Goal: Task Accomplishment & Management: Manage account settings

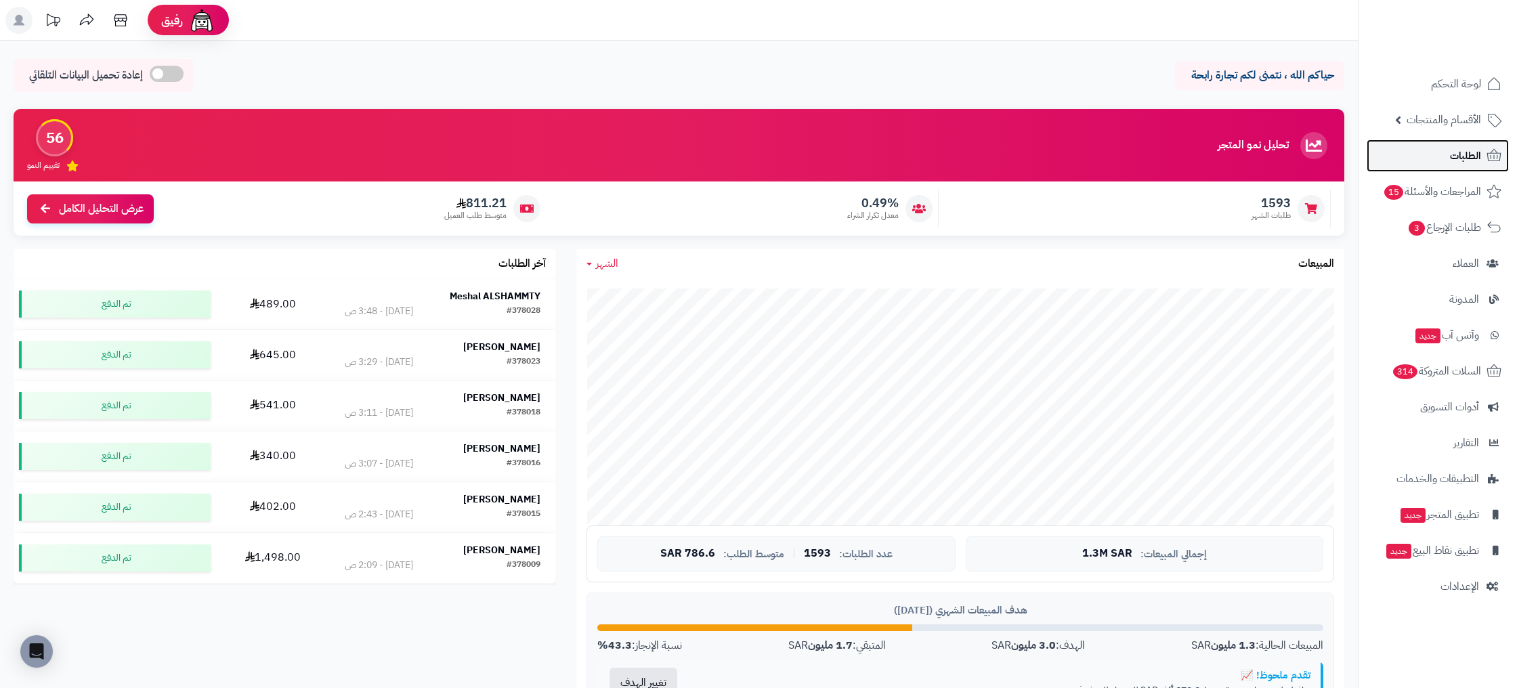
click at [1466, 158] on span "الطلبات" at bounding box center [1465, 155] width 31 height 19
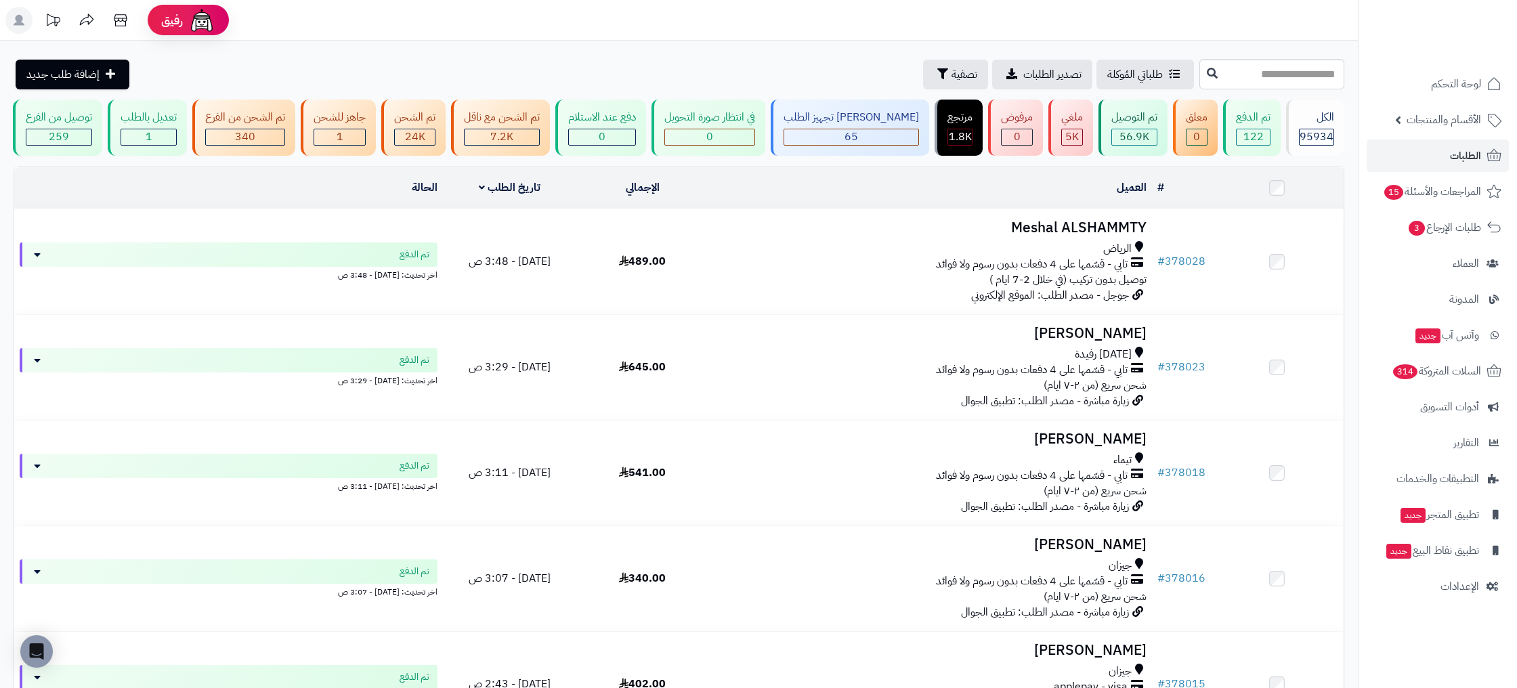
scroll to position [727, 0]
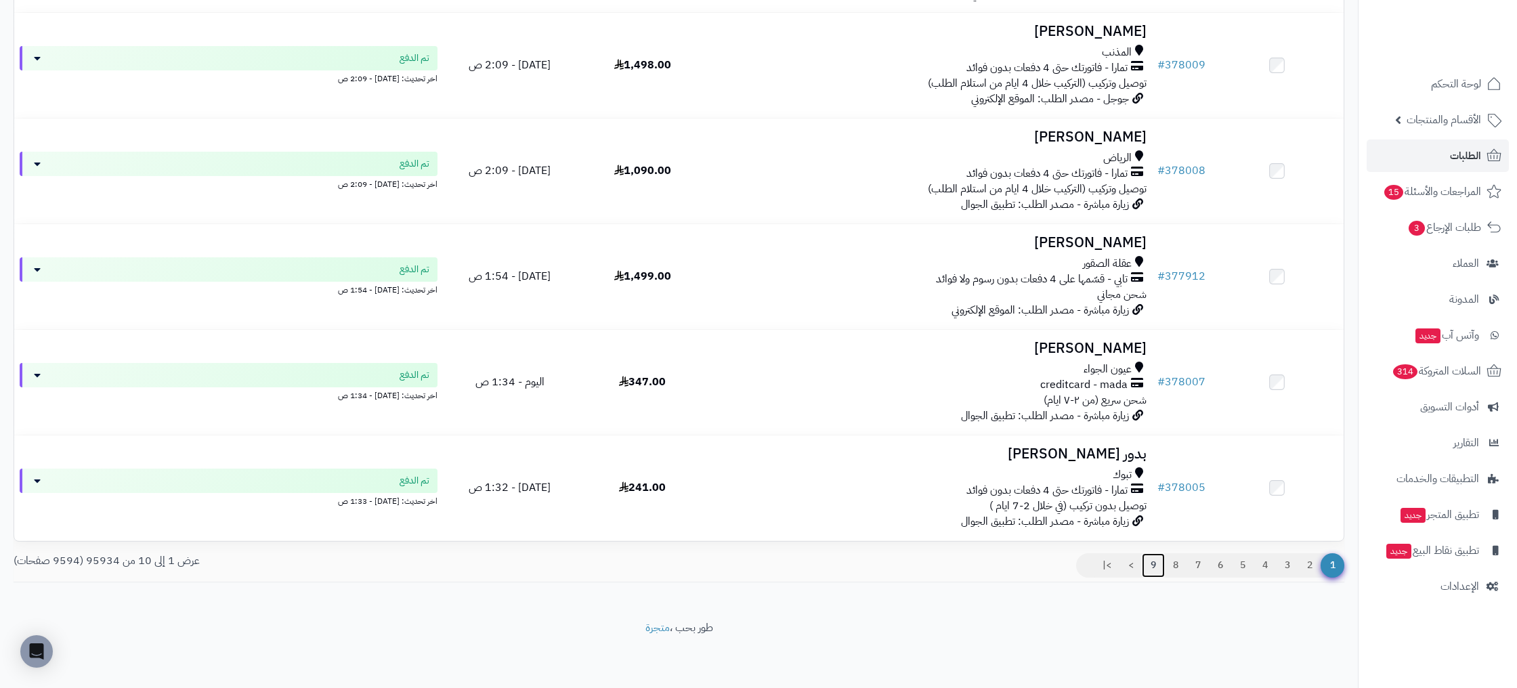
drag, startPoint x: 1151, startPoint y: 561, endPoint x: 1162, endPoint y: 564, distance: 11.4
click at [1151, 561] on link "9" at bounding box center [1153, 565] width 23 height 24
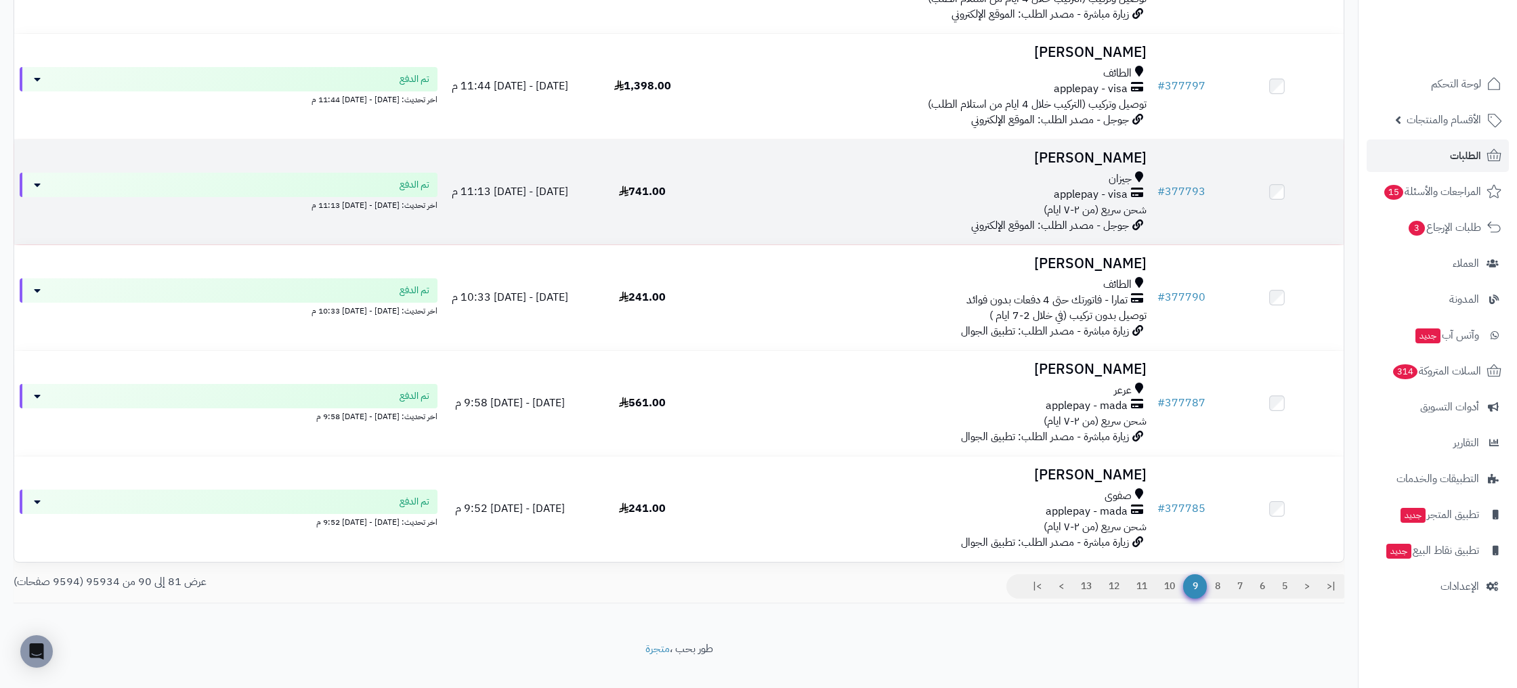
scroll to position [727, 0]
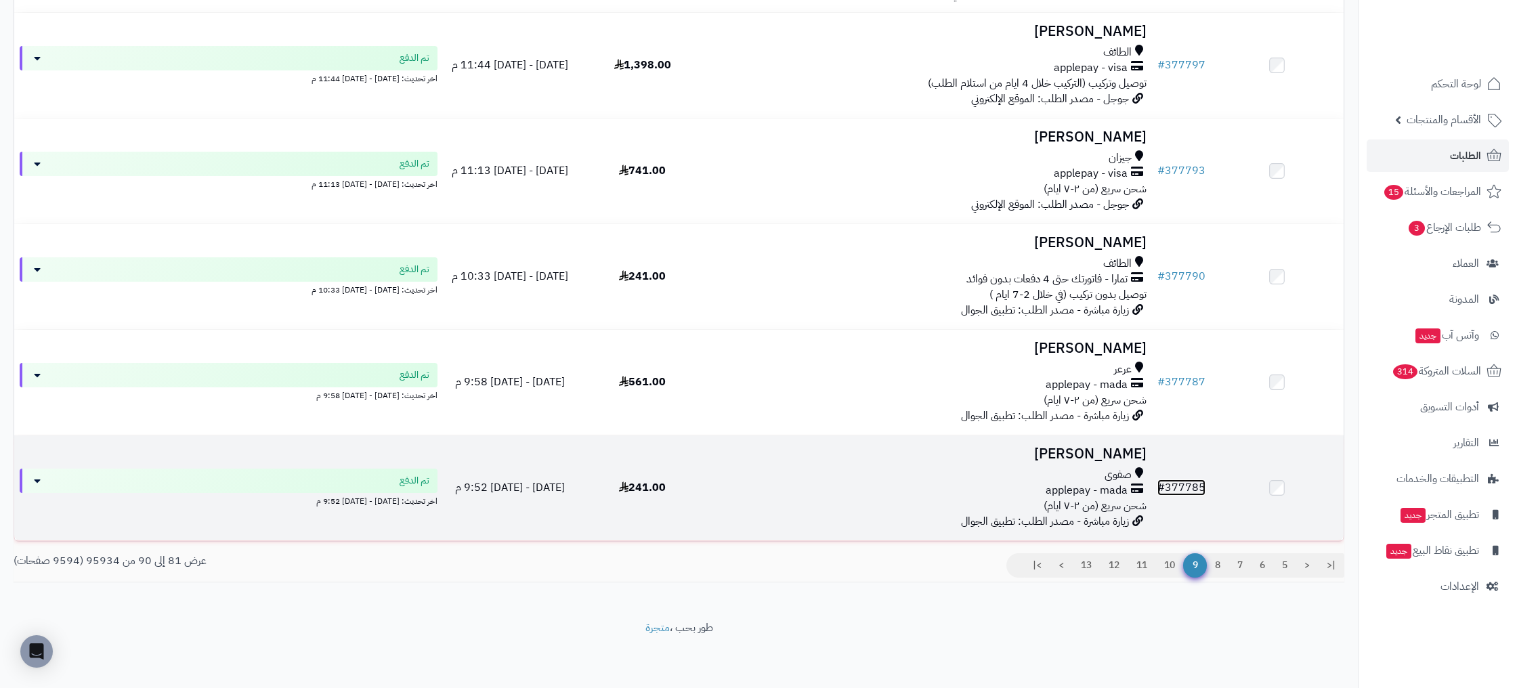
click at [1182, 484] on link "# 377785" at bounding box center [1181, 487] width 48 height 16
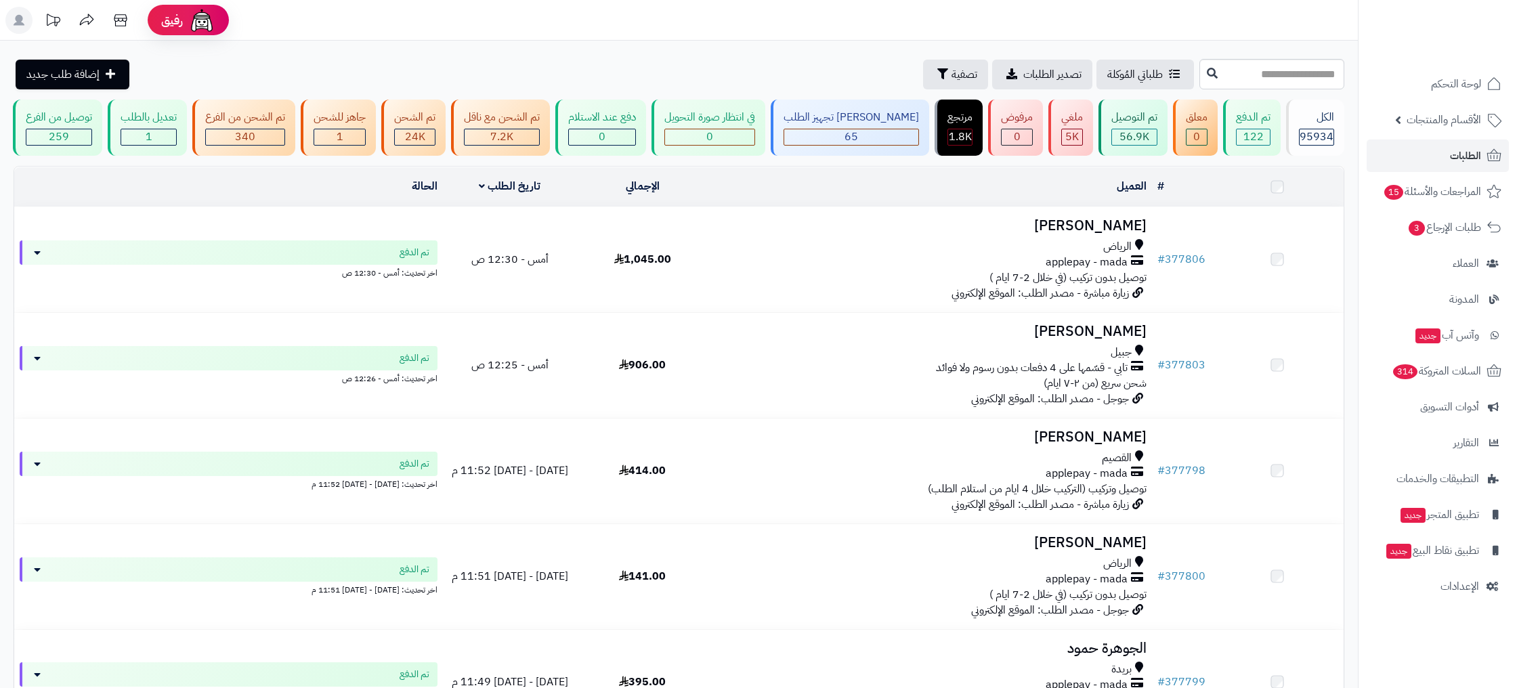
scroll to position [718, 0]
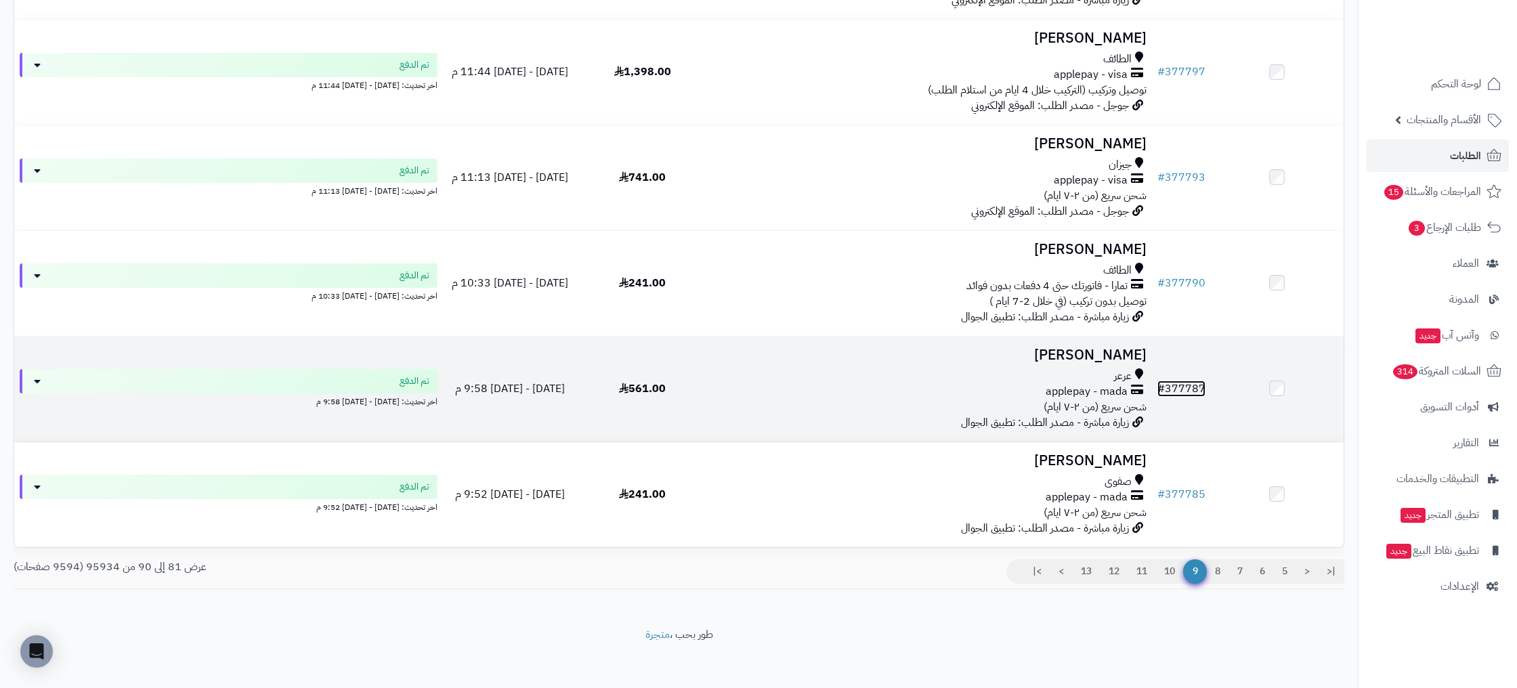
click at [1173, 390] on link "# 377787" at bounding box center [1181, 389] width 48 height 16
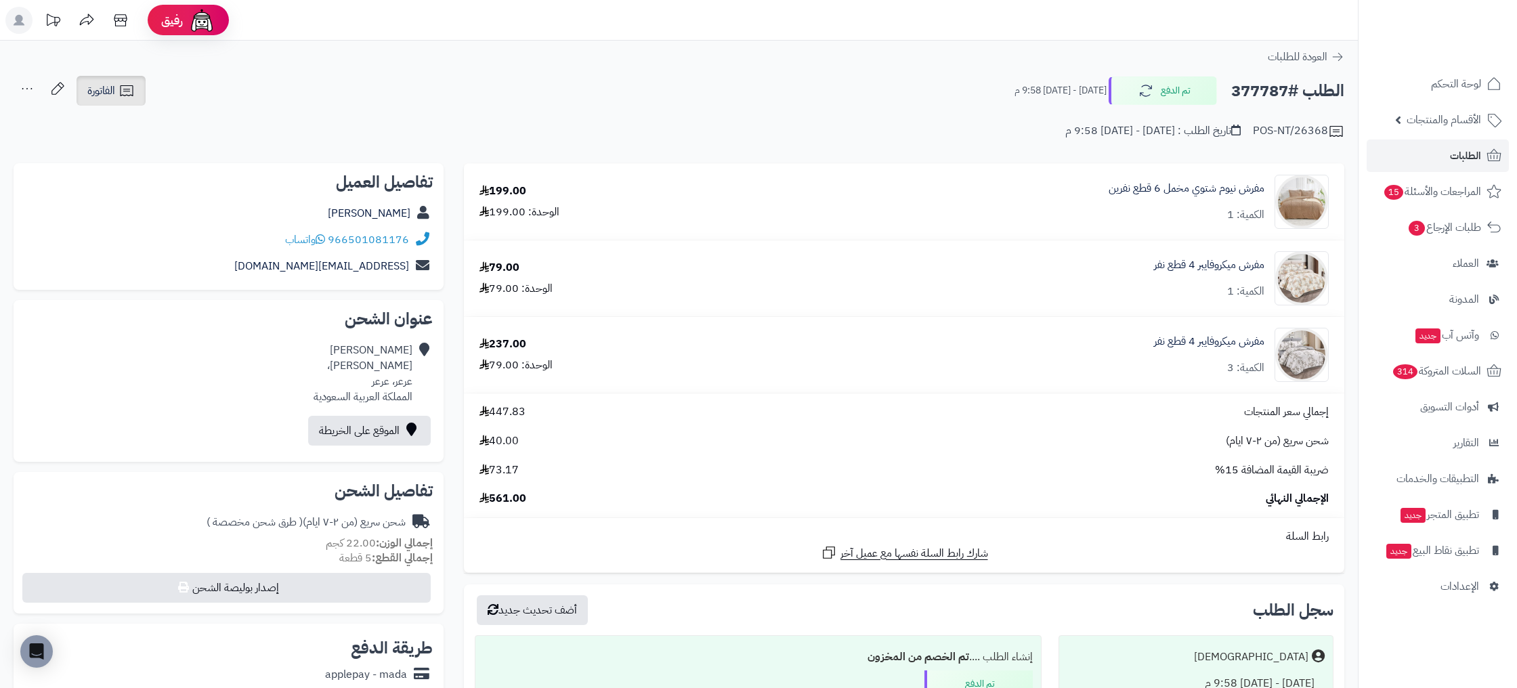
click at [123, 98] on icon at bounding box center [127, 91] width 16 height 16
click at [1429, 93] on link "لوحة التحكم" at bounding box center [1437, 84] width 142 height 33
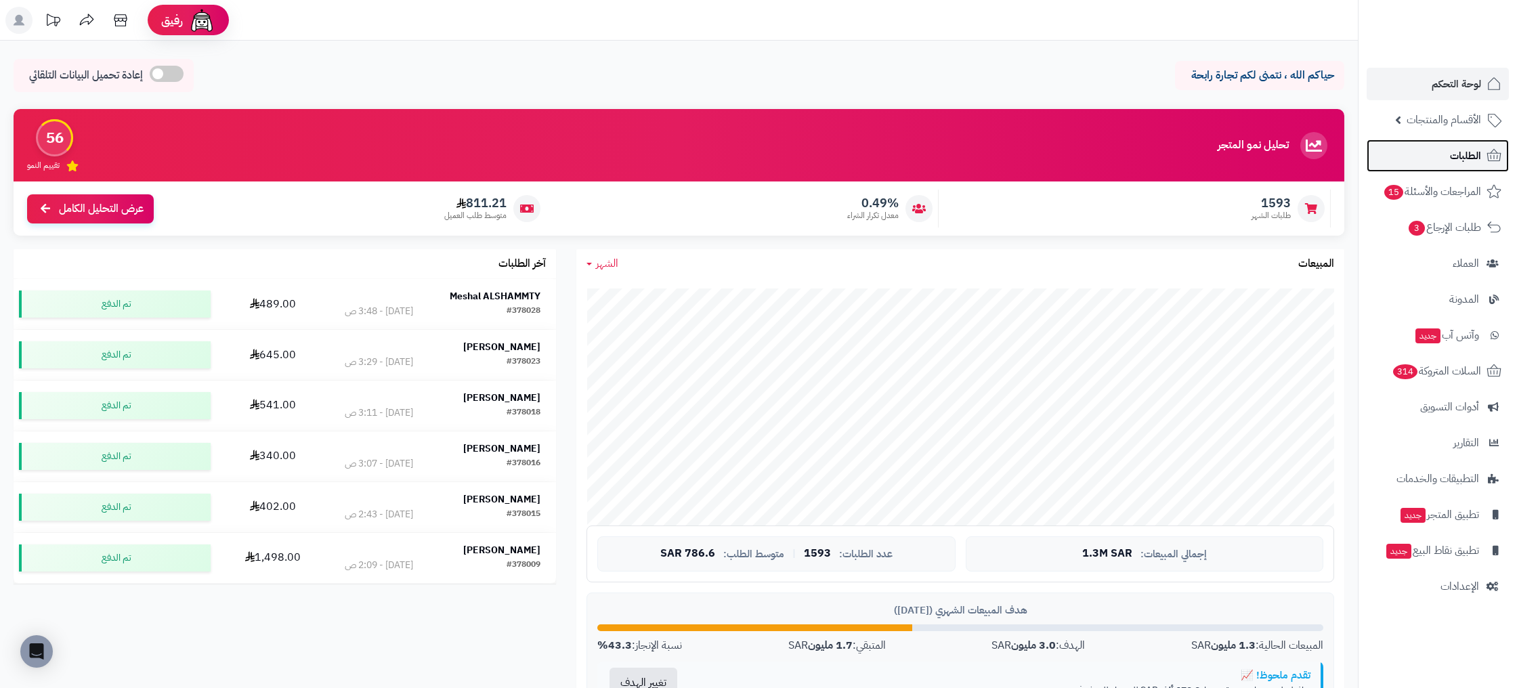
click at [1476, 154] on span "الطلبات" at bounding box center [1465, 155] width 31 height 19
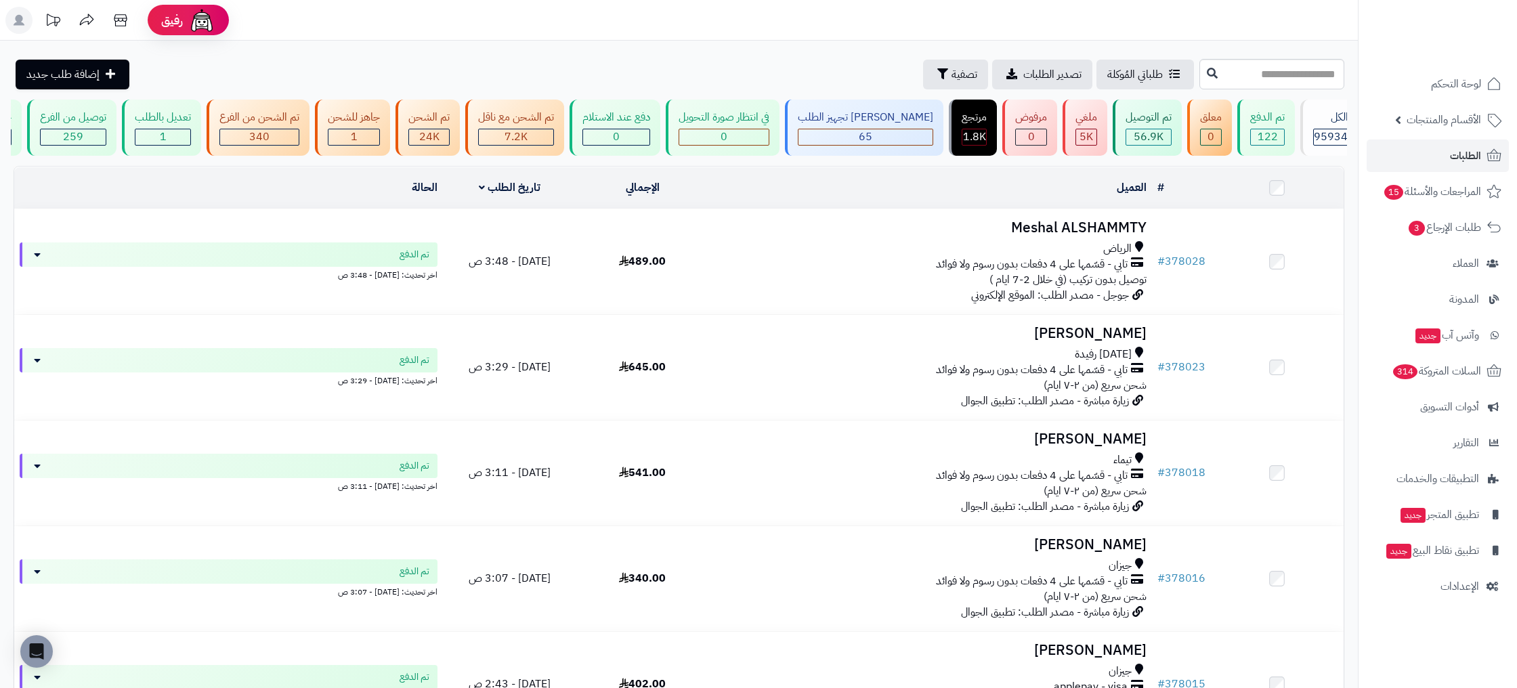
scroll to position [0, -1]
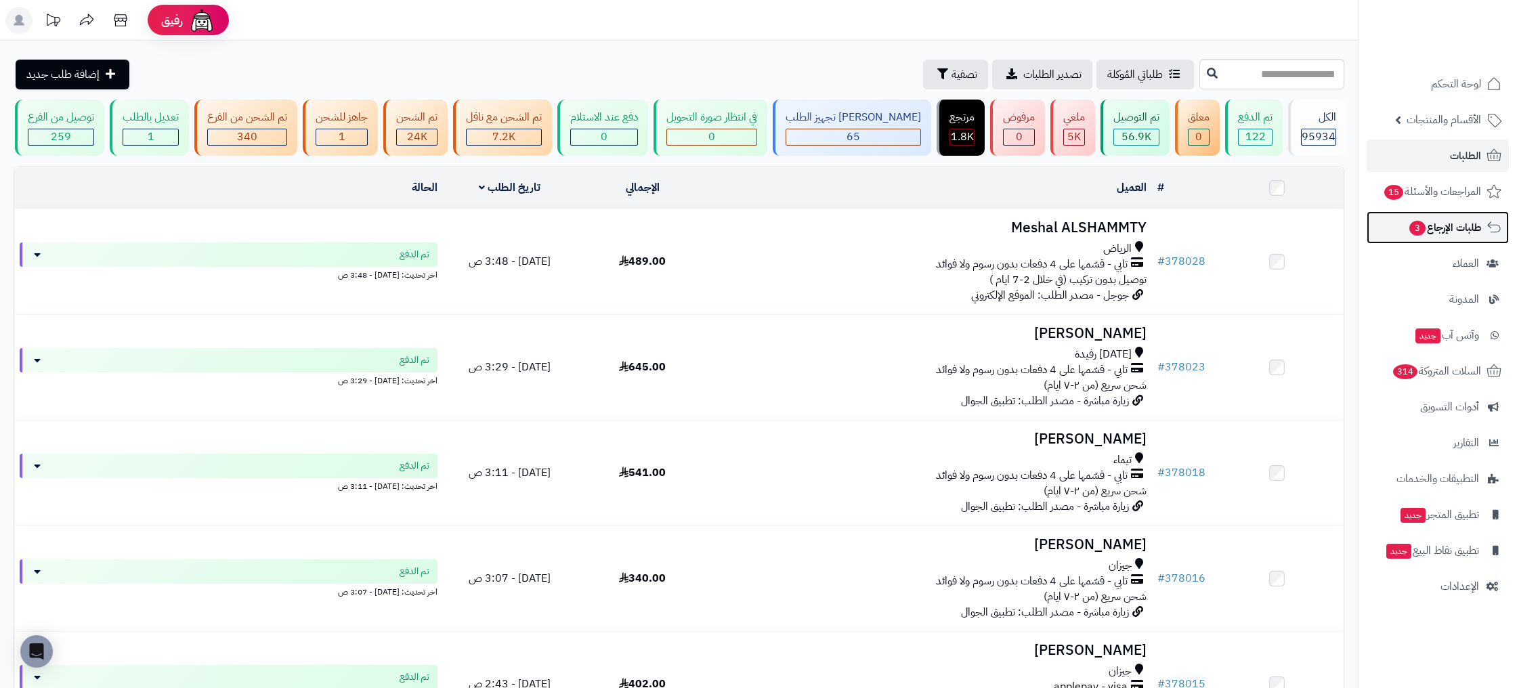
click at [1458, 217] on link "طلبات الإرجاع 3" at bounding box center [1437, 227] width 142 height 33
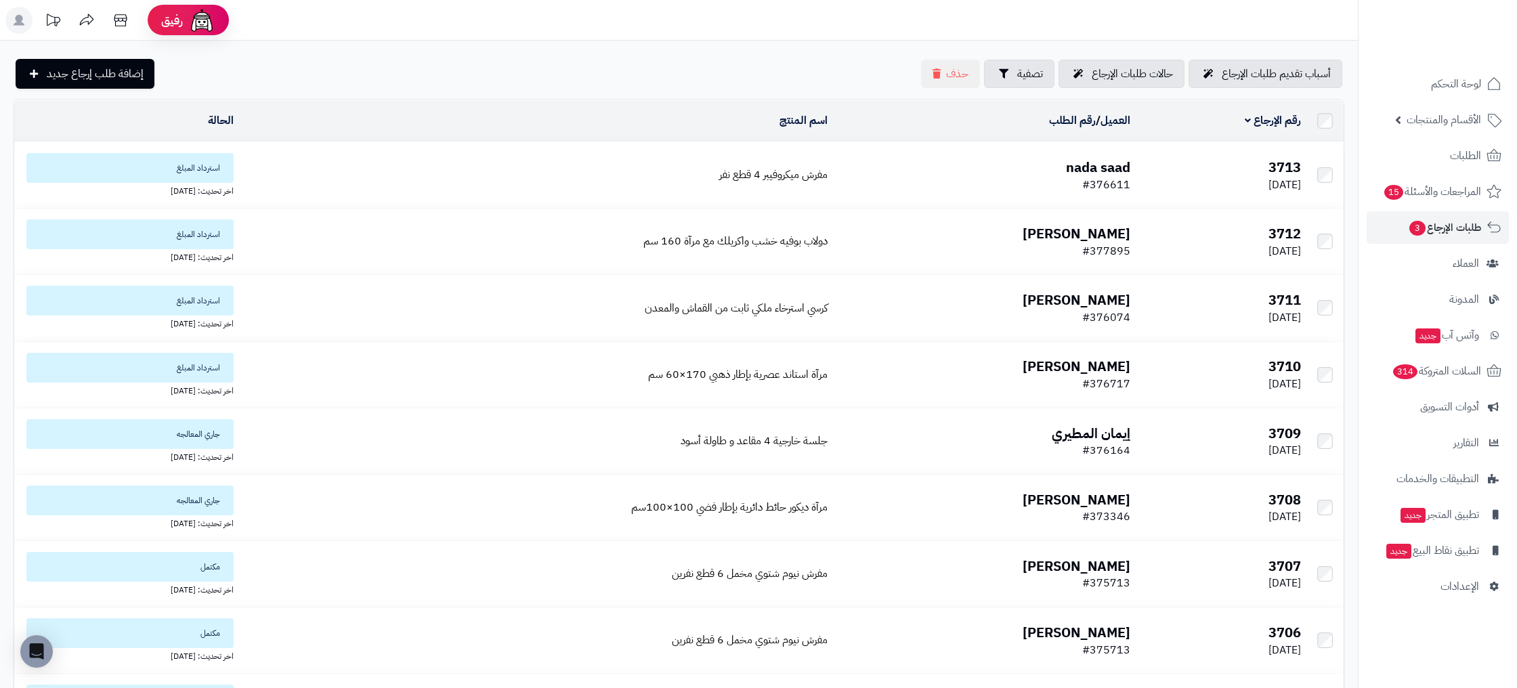
click at [347, 169] on td "مفرش ميكروفيبر 4 قطع نفر" at bounding box center [536, 175] width 594 height 66
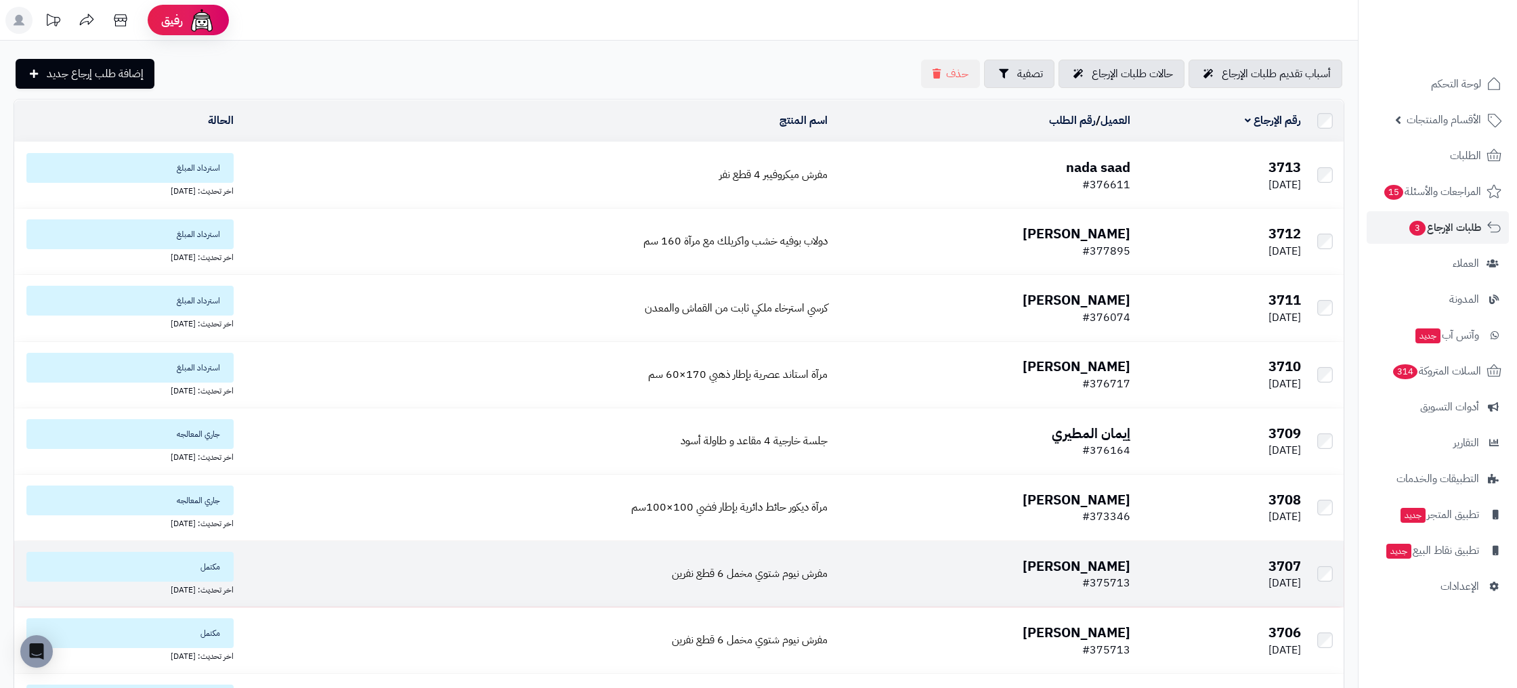
scroll to position [268, 0]
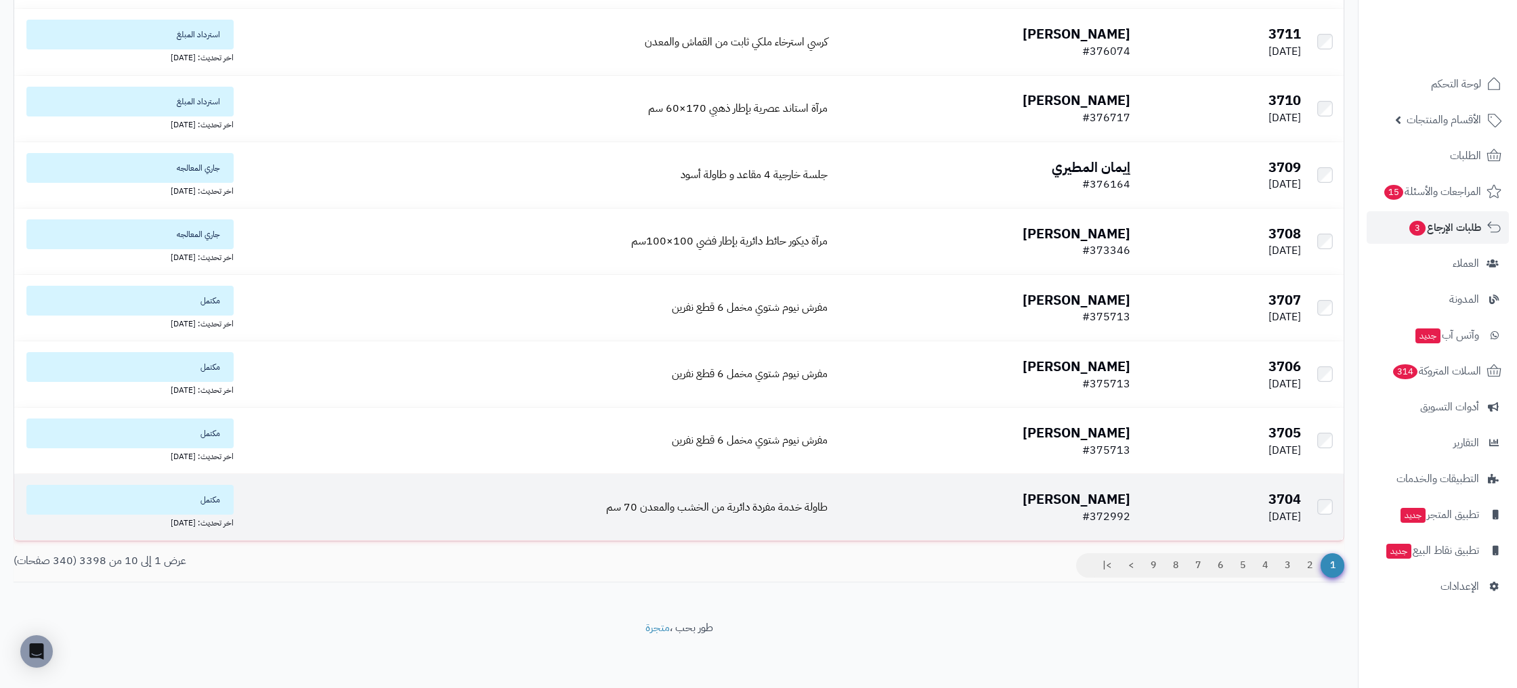
click at [1291, 504] on b "3704" at bounding box center [1284, 499] width 33 height 20
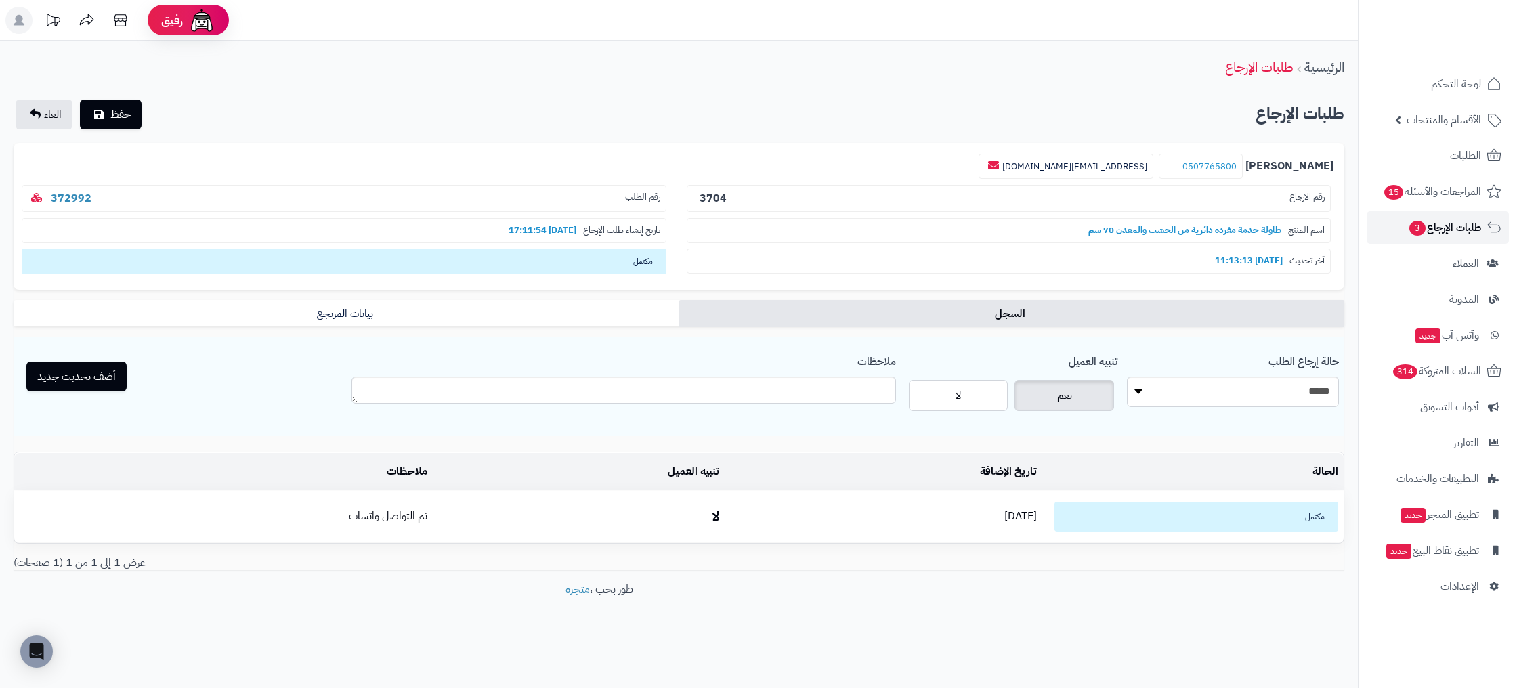
click at [1481, 224] on link "طلبات الإرجاع 3" at bounding box center [1437, 227] width 142 height 33
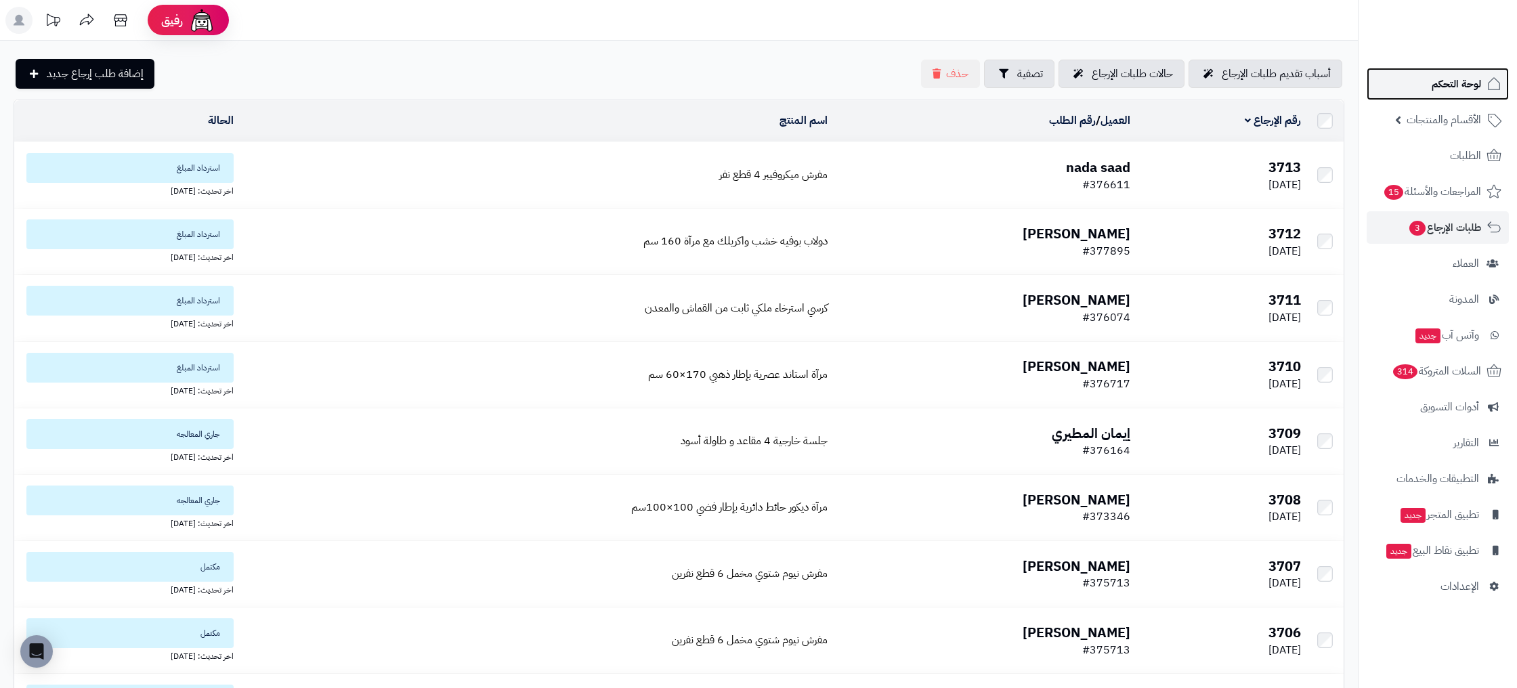
click at [1464, 75] on span "لوحة التحكم" at bounding box center [1455, 83] width 49 height 19
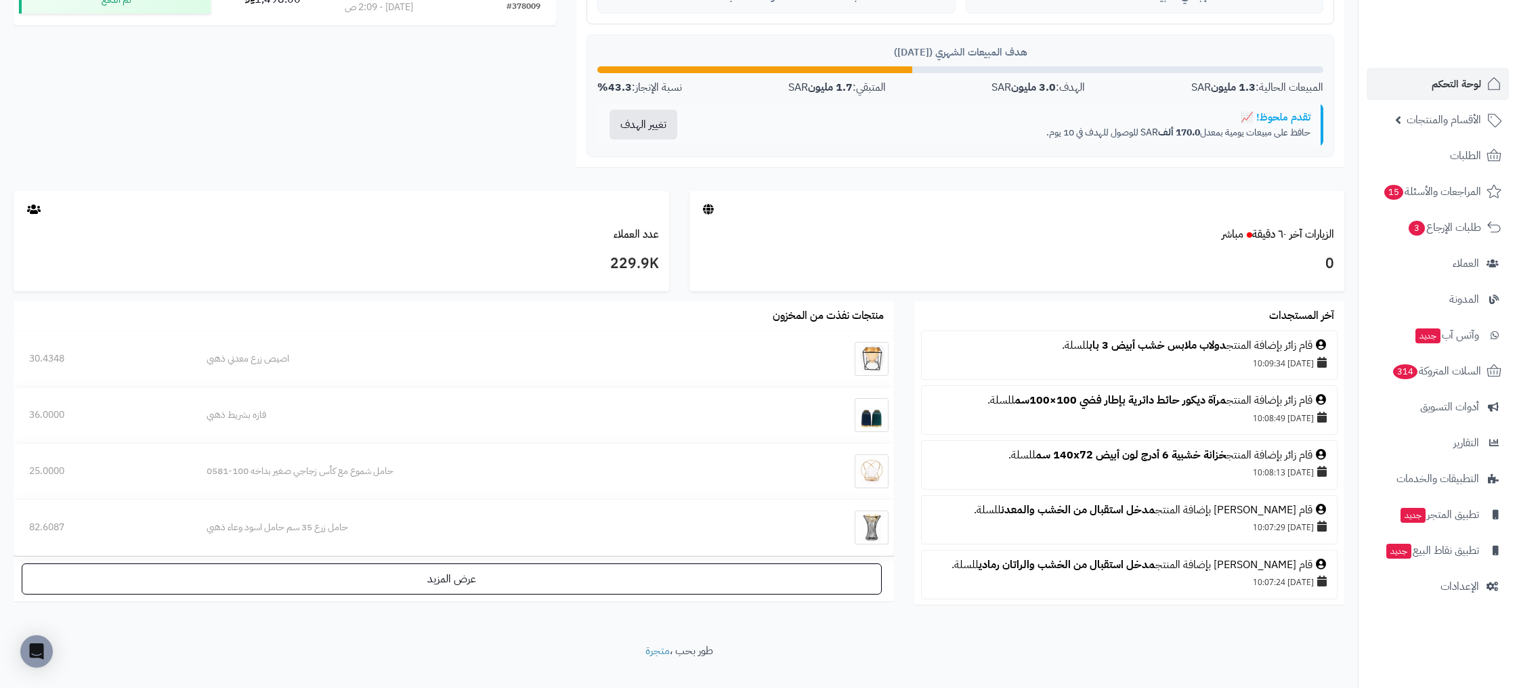
scroll to position [580, 0]
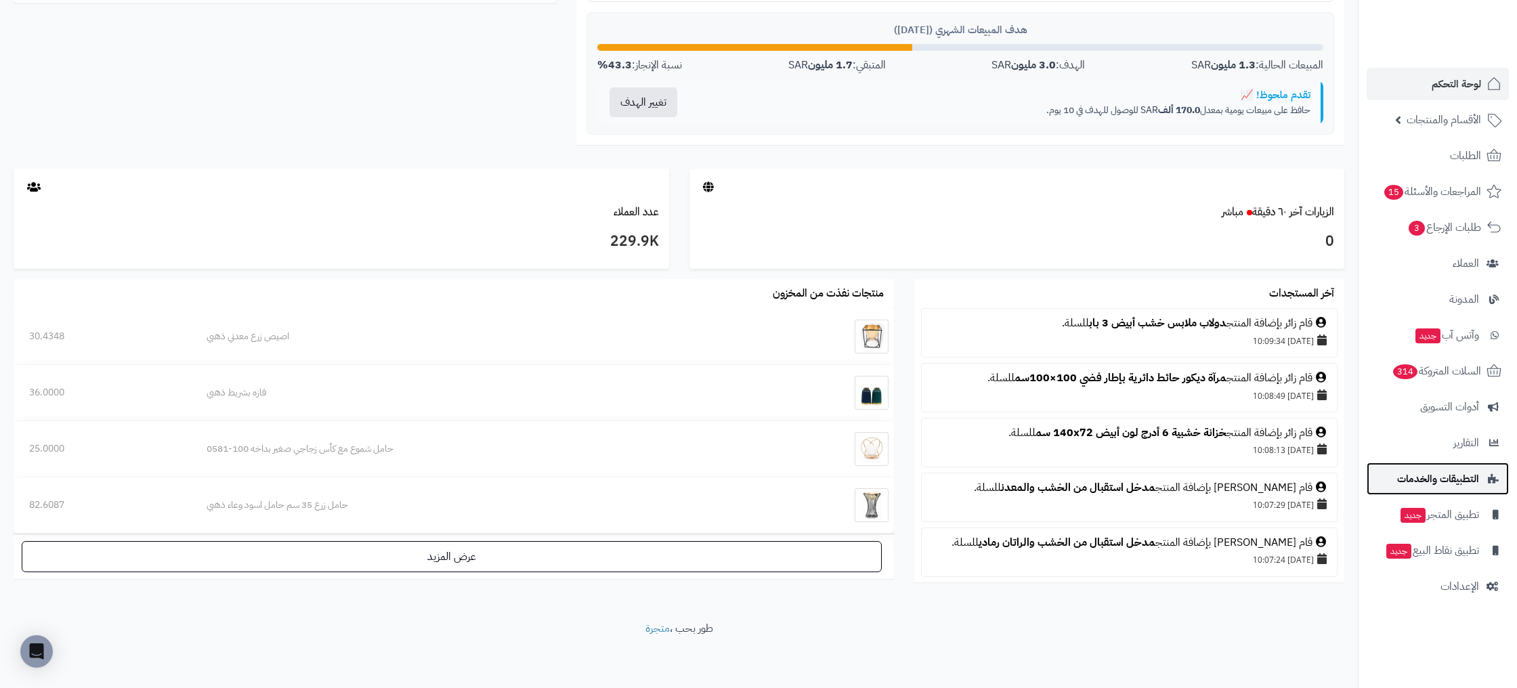
click at [1446, 485] on span "التطبيقات والخدمات" at bounding box center [1438, 478] width 82 height 19
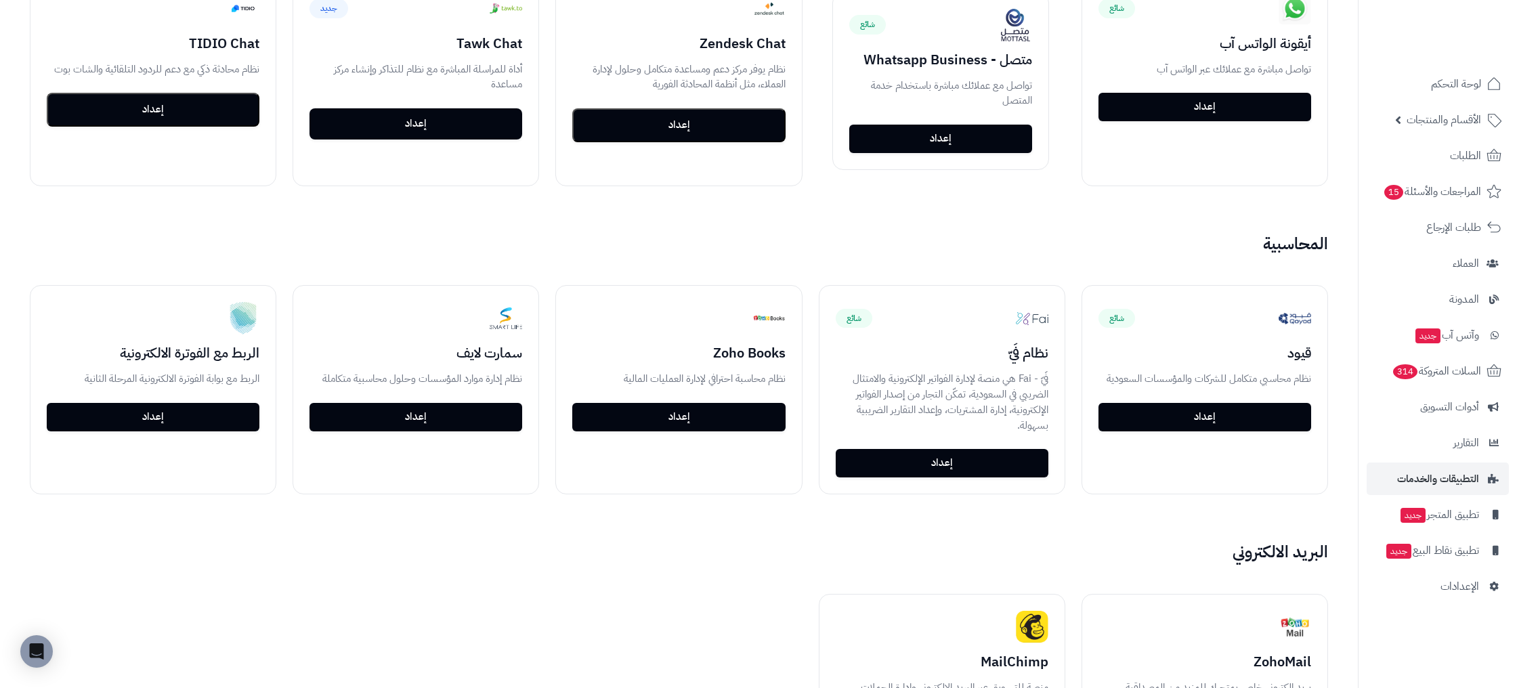
scroll to position [1211, 0]
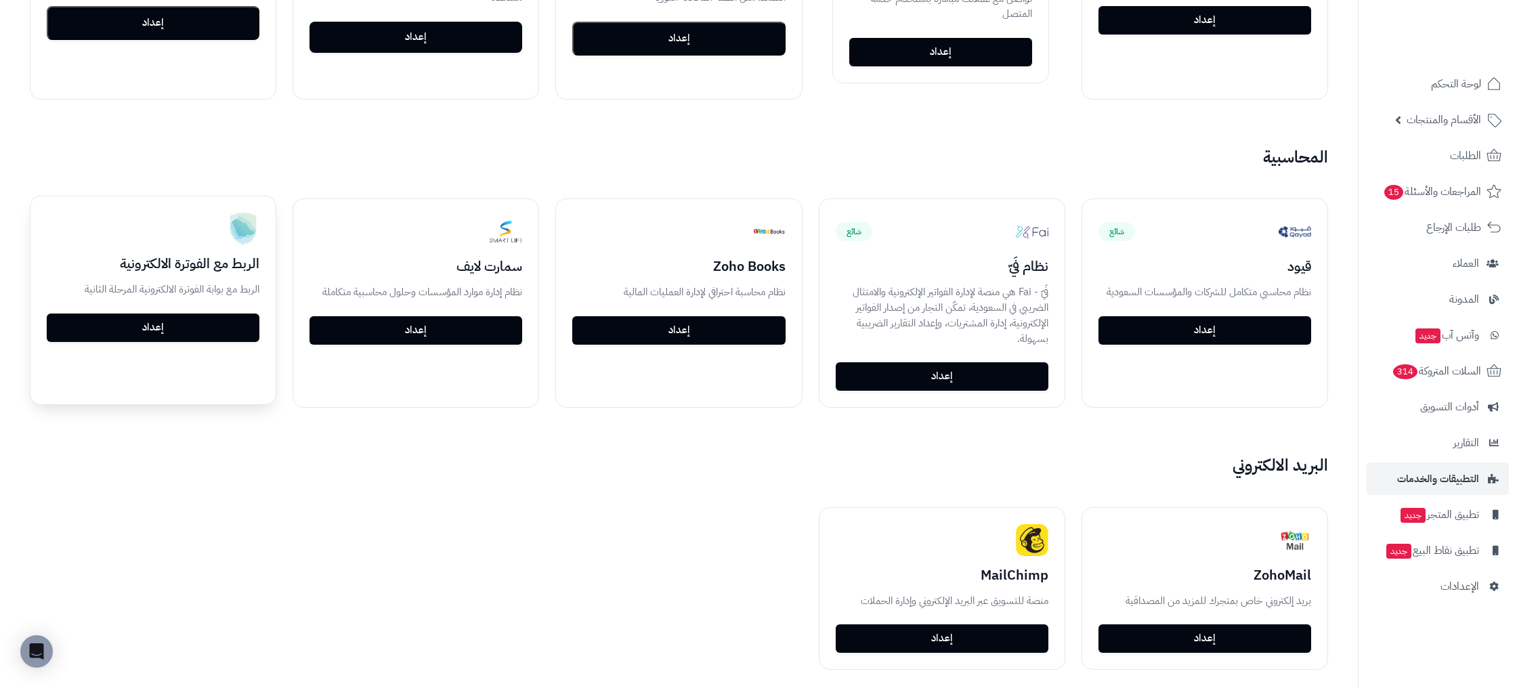
click at [197, 342] on div "الربط مع الفوترة الالكترونية الربط مع بوابة الفوترة الالكترونية المرحلة الثانية…" at bounding box center [152, 277] width 245 height 162
click at [189, 331] on link "إعداد" at bounding box center [153, 327] width 213 height 28
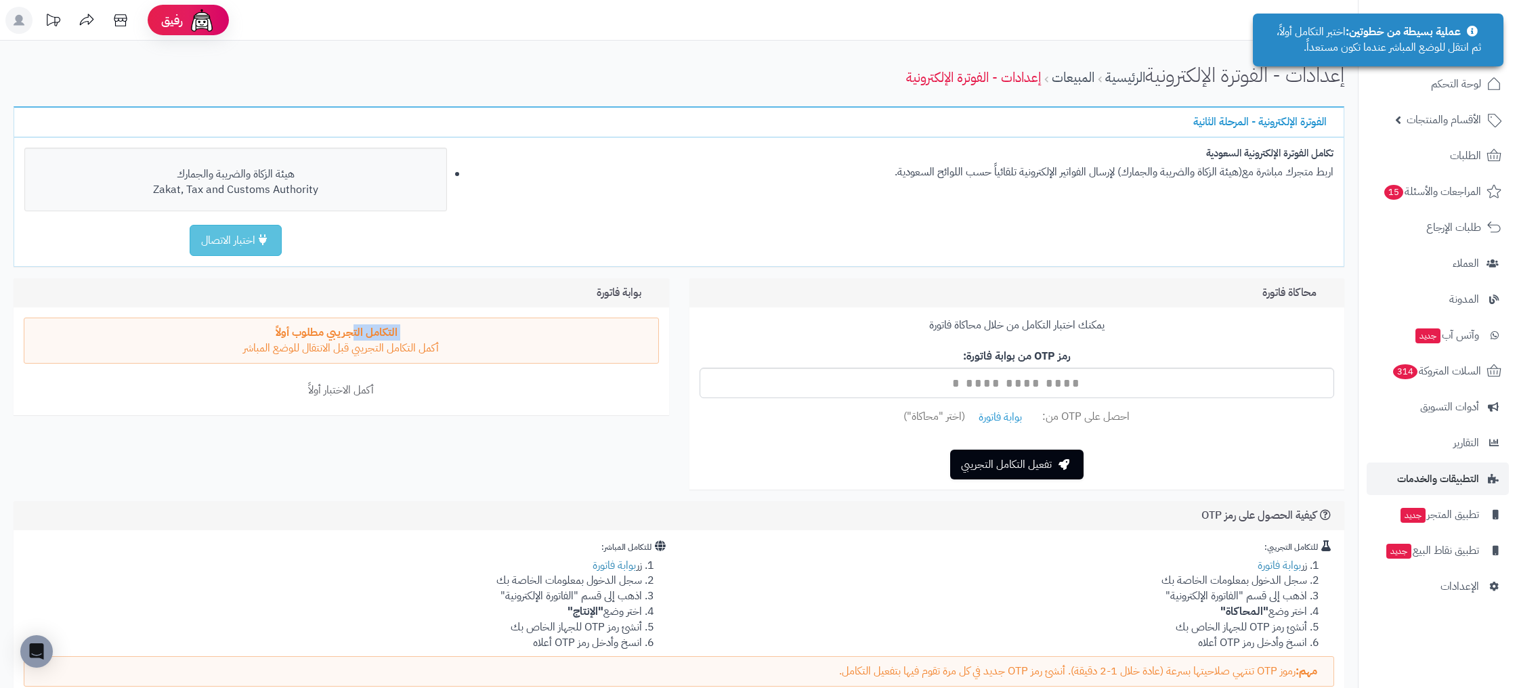
drag, startPoint x: 311, startPoint y: 329, endPoint x: 164, endPoint y: 318, distance: 148.0
click at [165, 318] on div "التكامل التجريبي مطلوب أولاً أكمل التكامل التجريبي قبل الانتقال للوضع المباشر" at bounding box center [341, 341] width 635 height 46
click at [314, 335] on strong "التكامل التجريبي مطلوب أولاً" at bounding box center [337, 332] width 122 height 16
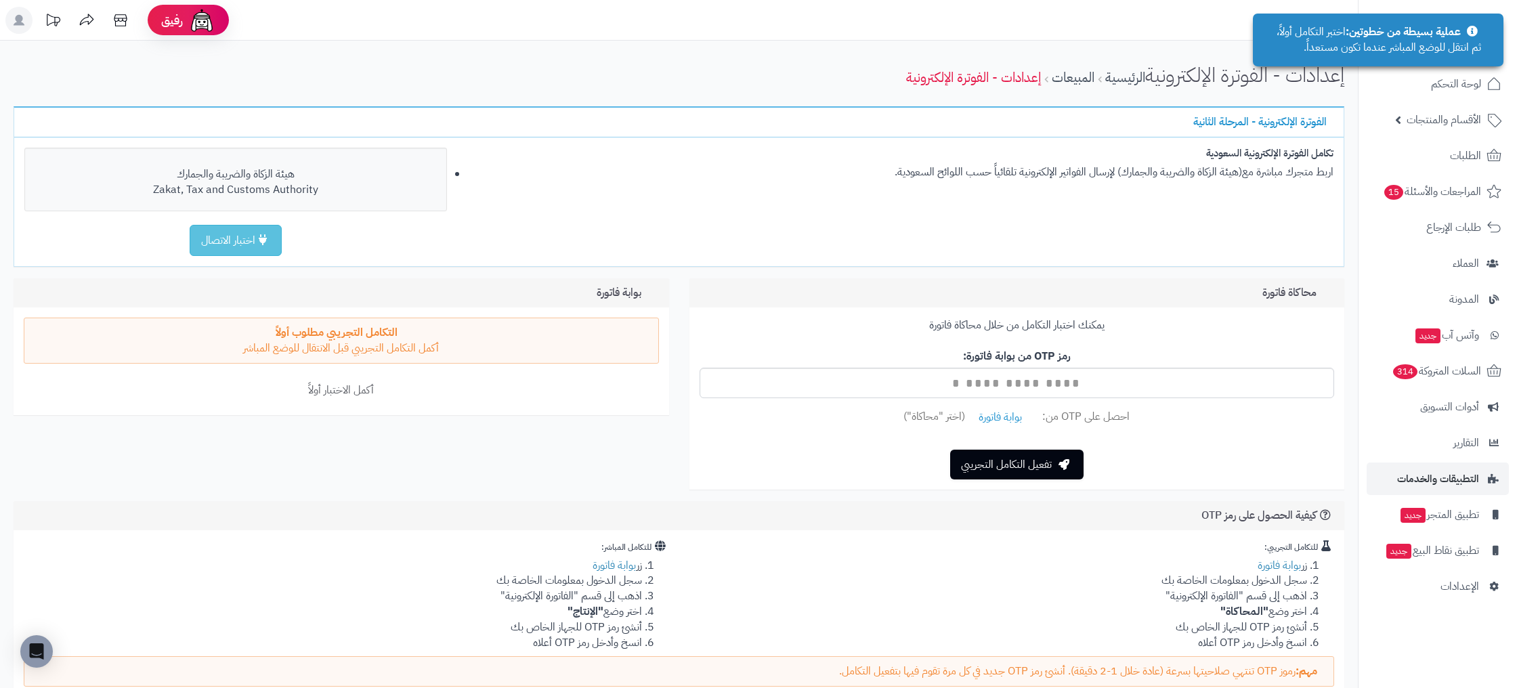
click at [462, 448] on div "محاكاة فاتورة يمكنك اختبار التكامل من خلال محاكاة فاتورة رمز OTP من بوابة فاتور…" at bounding box center [678, 389] width 1351 height 223
click at [1476, 473] on span "التطبيقات والخدمات" at bounding box center [1438, 478] width 82 height 19
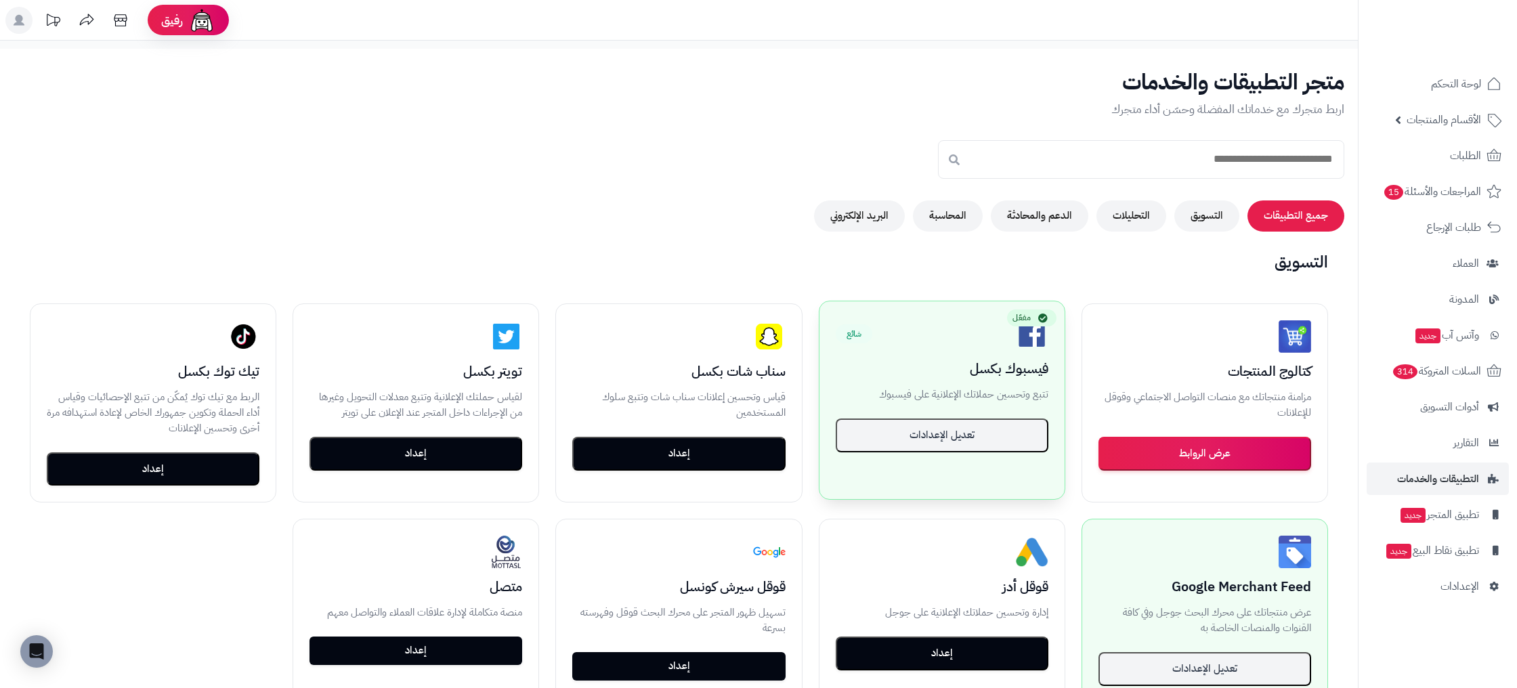
scroll to position [141, 0]
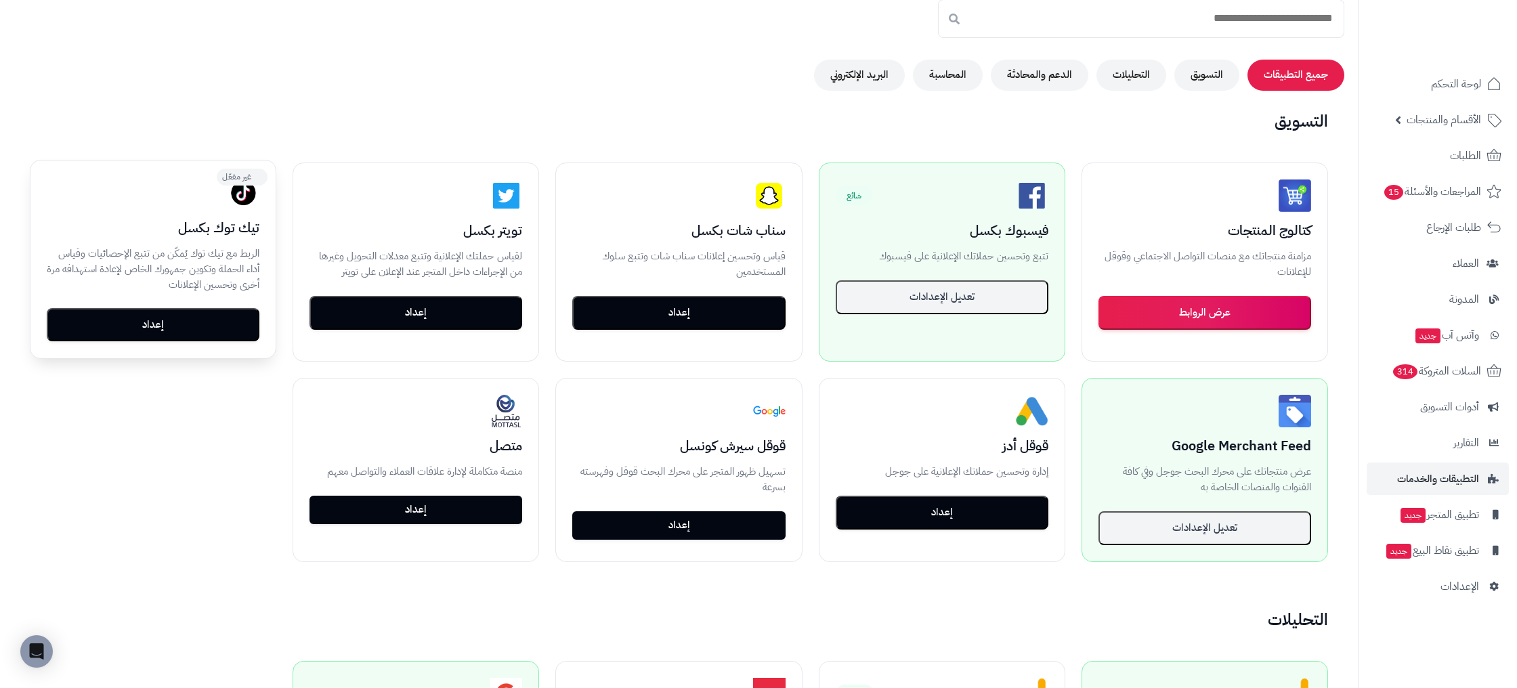
click at [202, 324] on button "إعداد" at bounding box center [153, 325] width 213 height 34
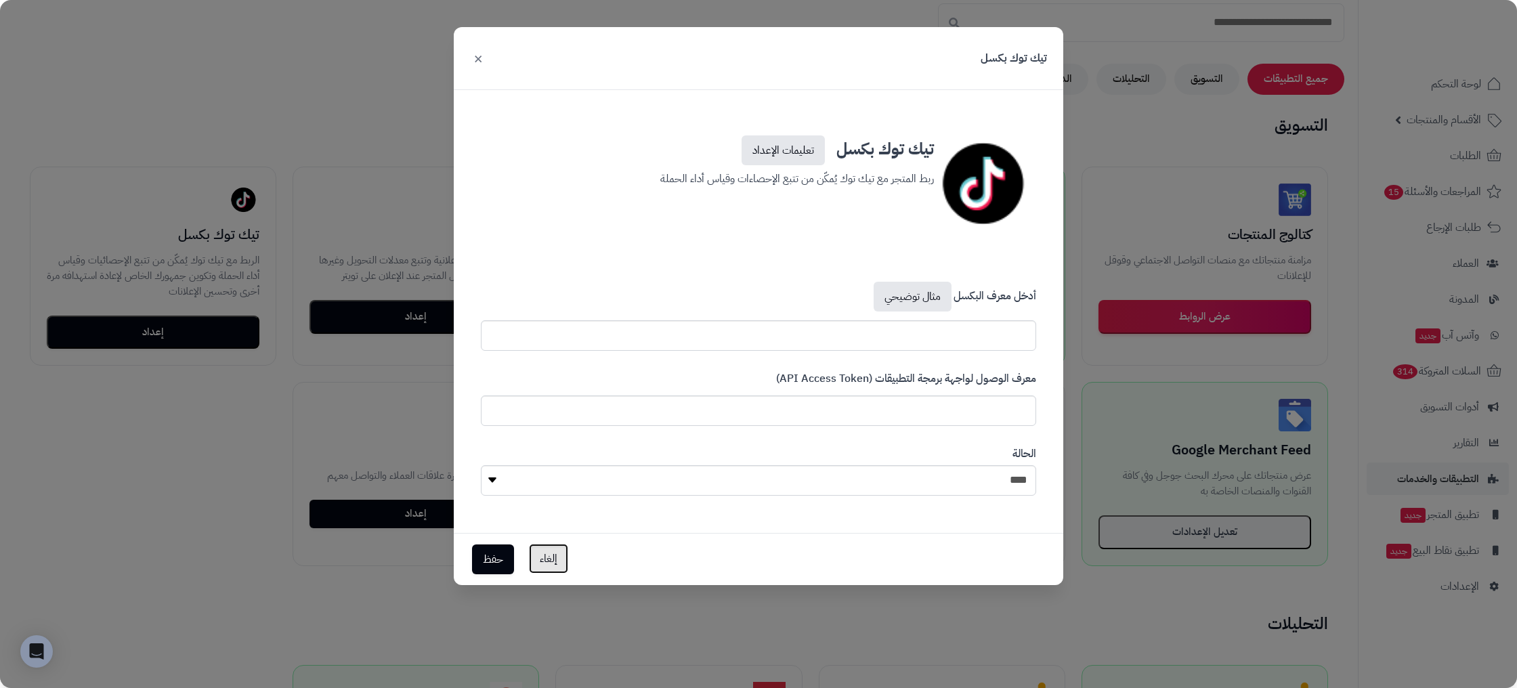
click at [551, 567] on button "إلغاء" at bounding box center [548, 559] width 39 height 30
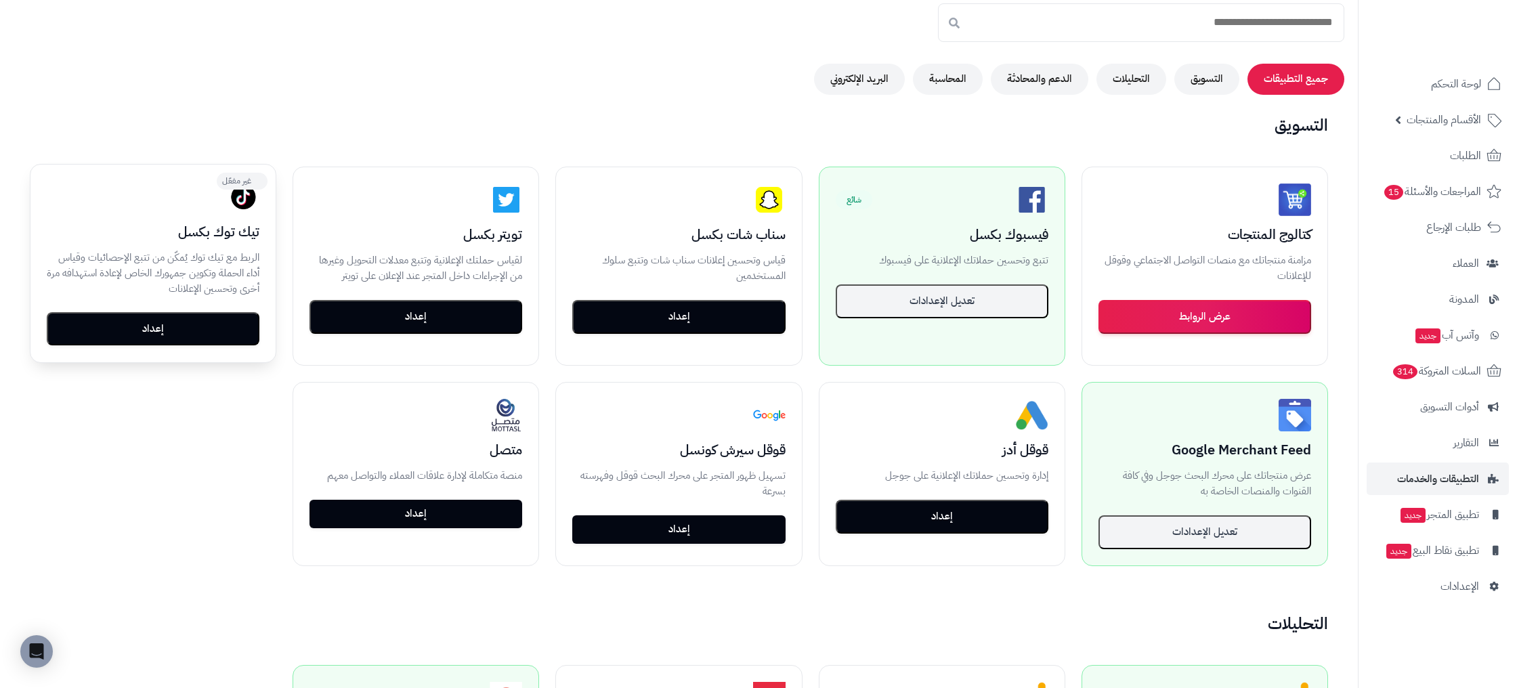
click at [240, 333] on button "إعداد" at bounding box center [153, 329] width 213 height 34
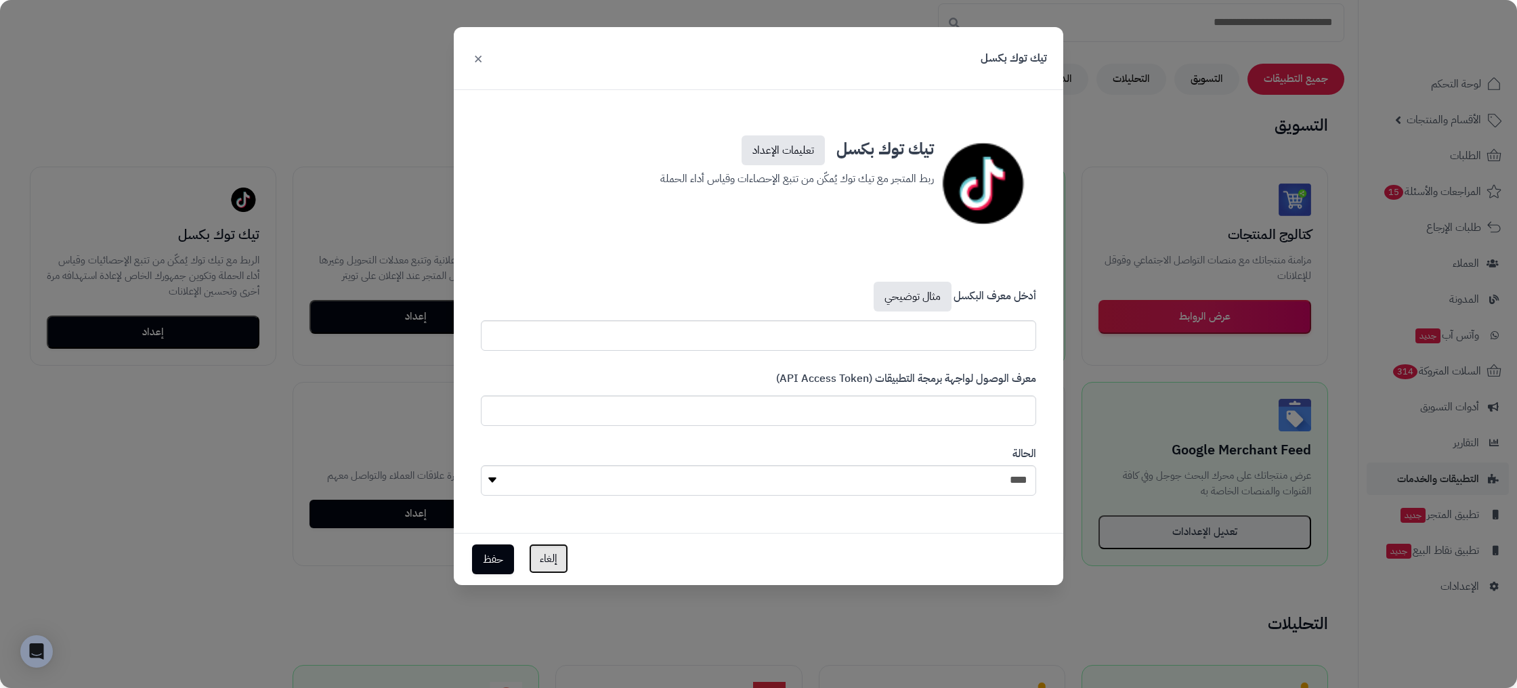
click at [555, 561] on button "إلغاء" at bounding box center [548, 559] width 39 height 30
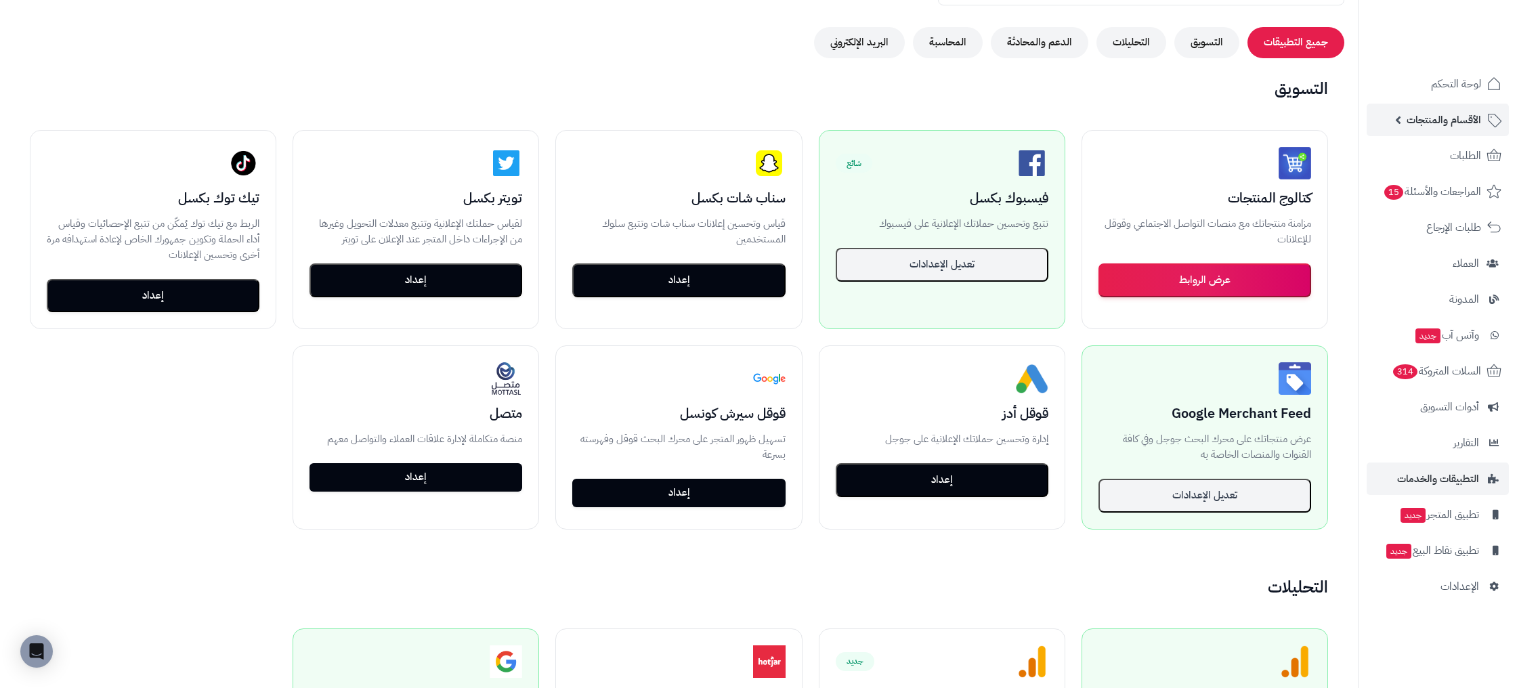
scroll to position [160, 0]
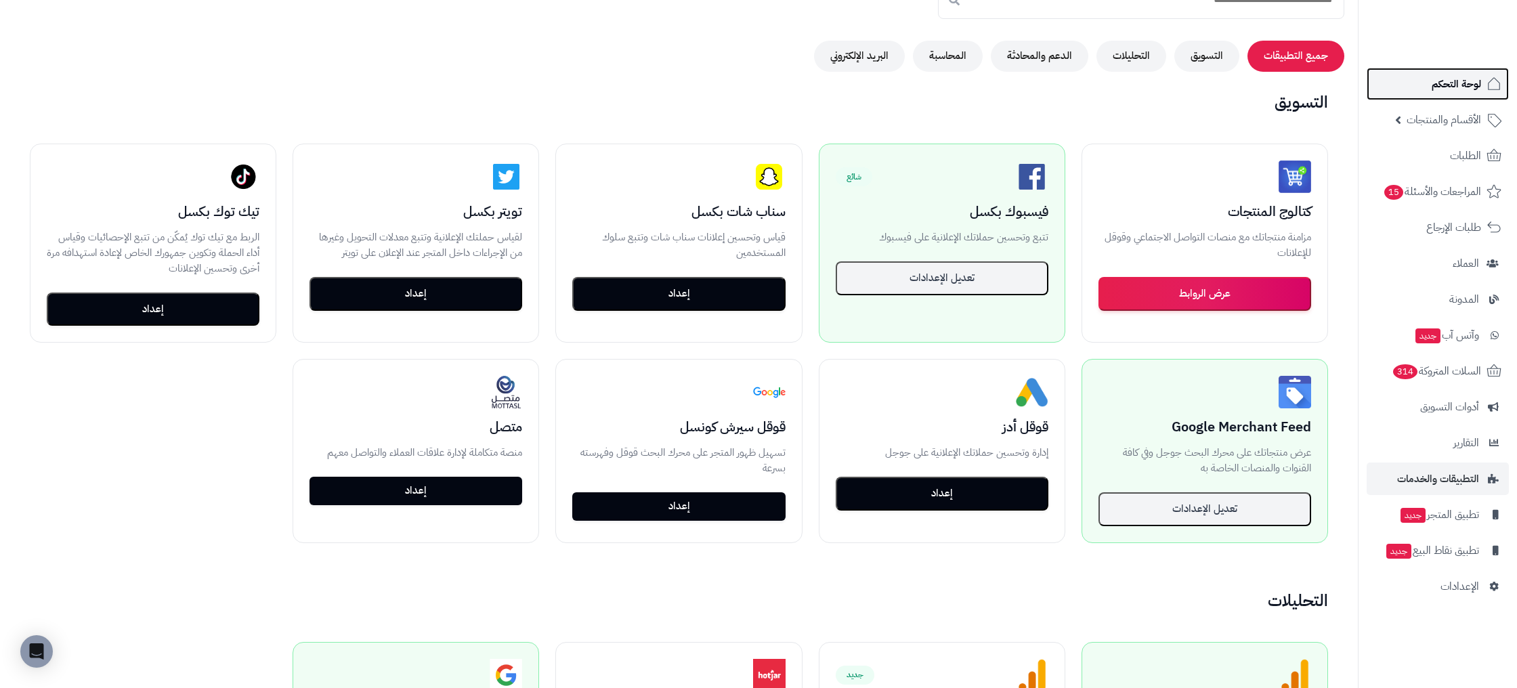
click at [1454, 71] on link "لوحة التحكم" at bounding box center [1437, 84] width 142 height 33
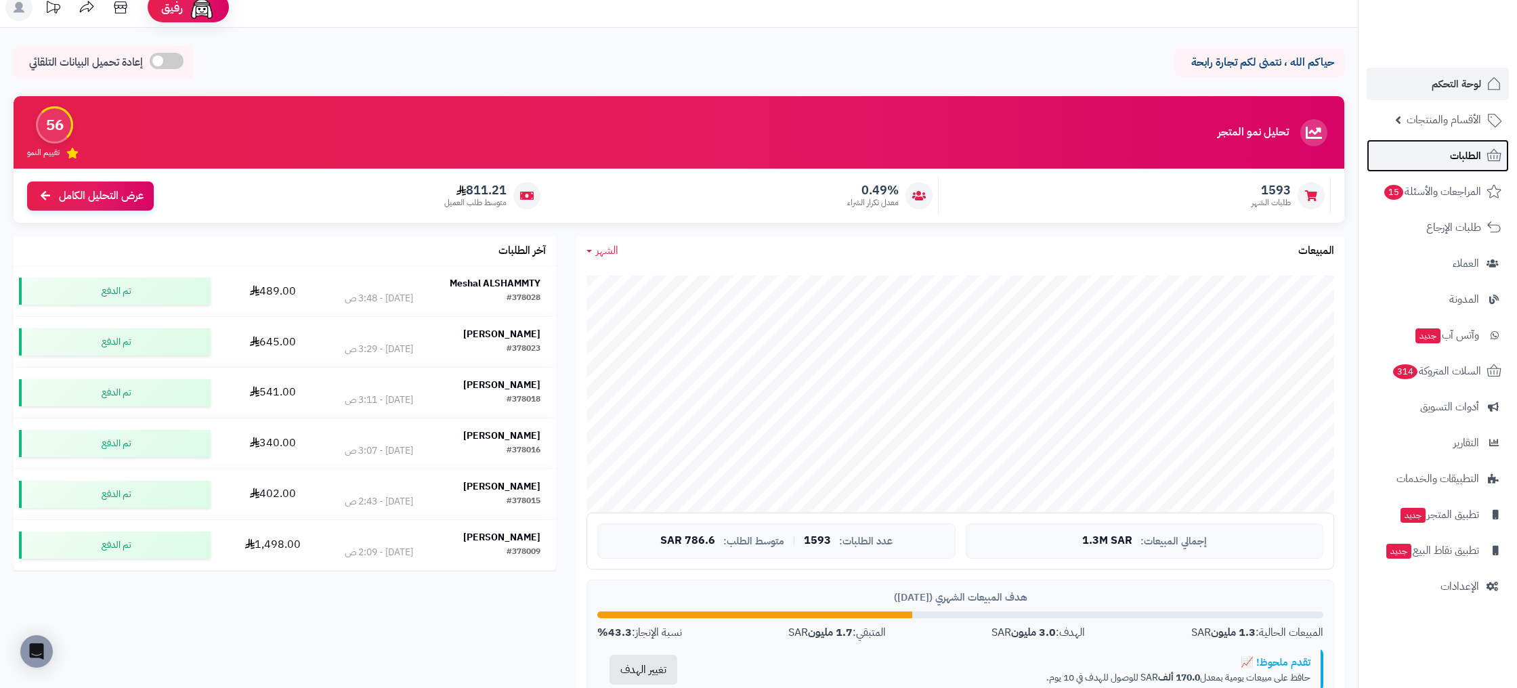
click at [1461, 144] on link "الطلبات" at bounding box center [1437, 155] width 142 height 33
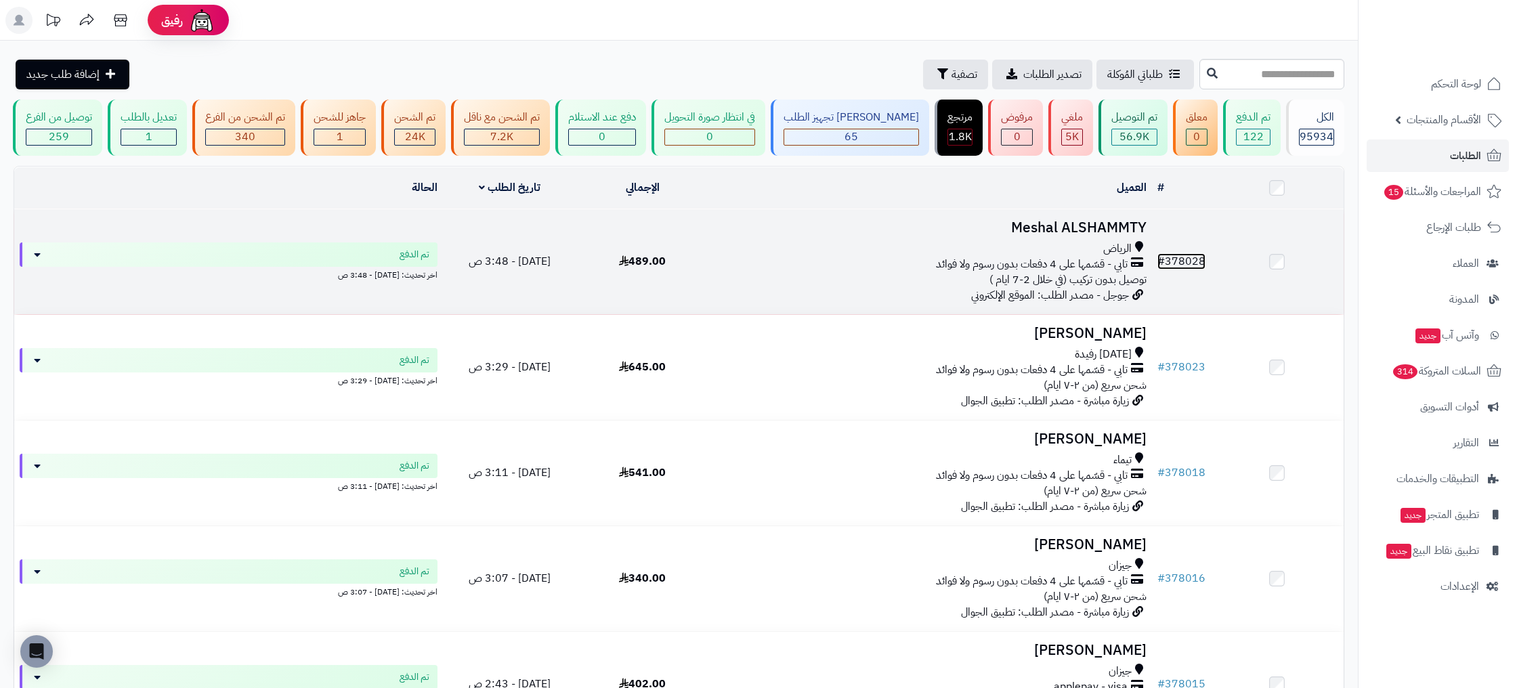
click at [1197, 253] on link "# 378028" at bounding box center [1181, 261] width 48 height 16
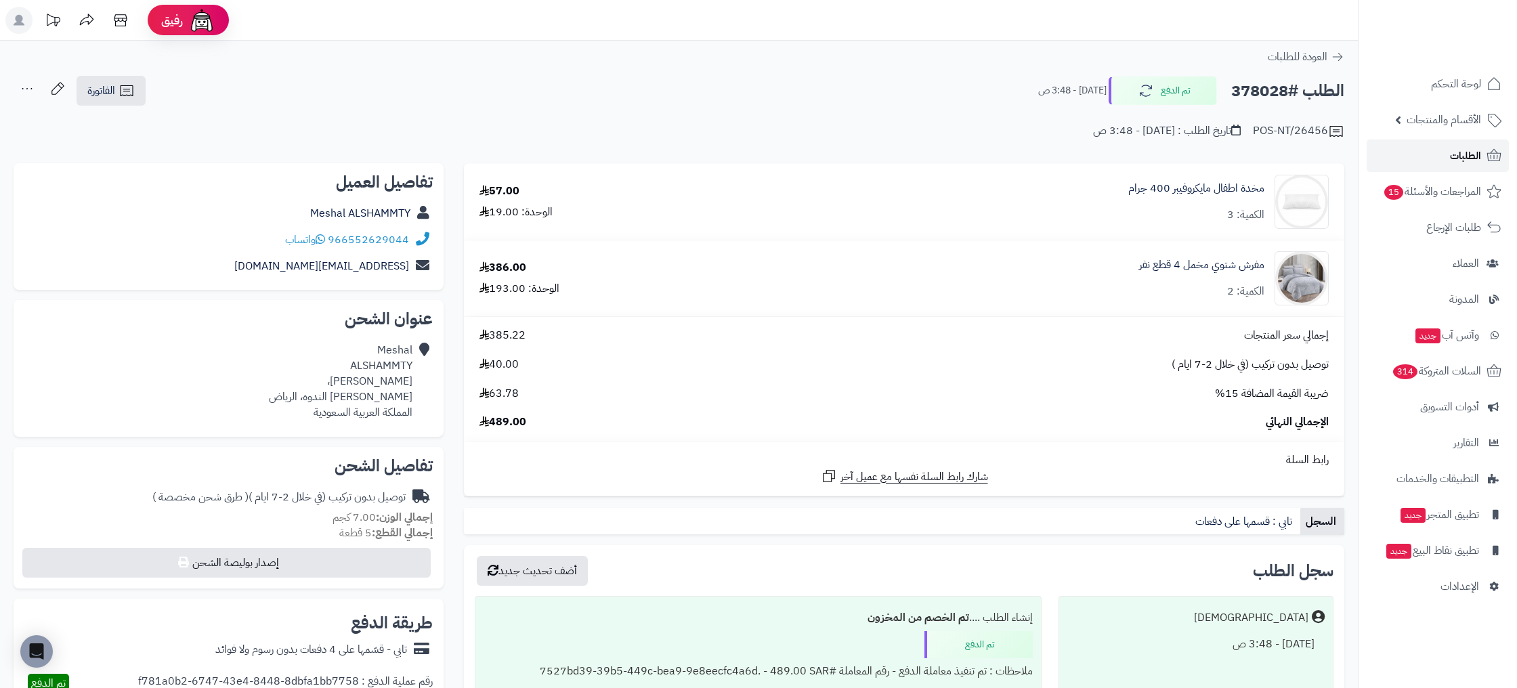
click at [1453, 150] on span "الطلبات" at bounding box center [1465, 155] width 31 height 19
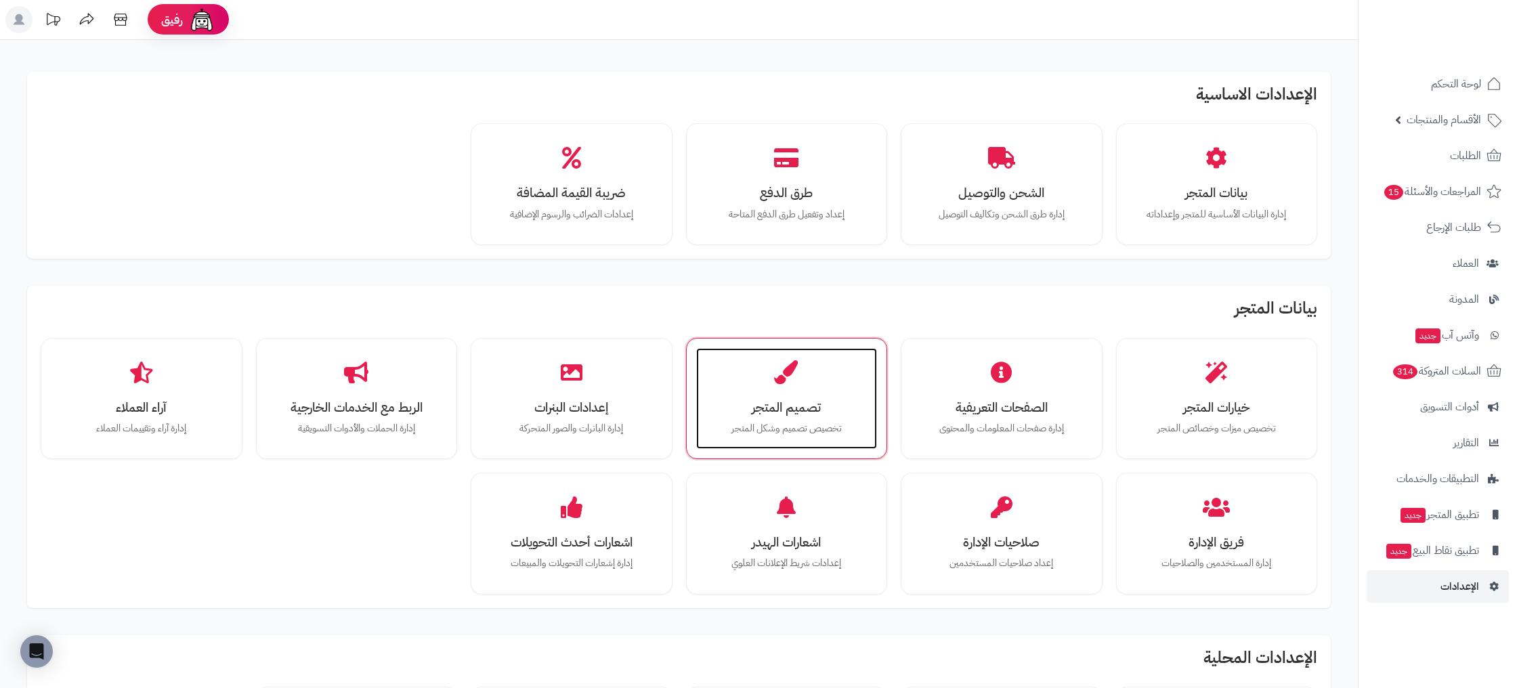
scroll to position [3, 0]
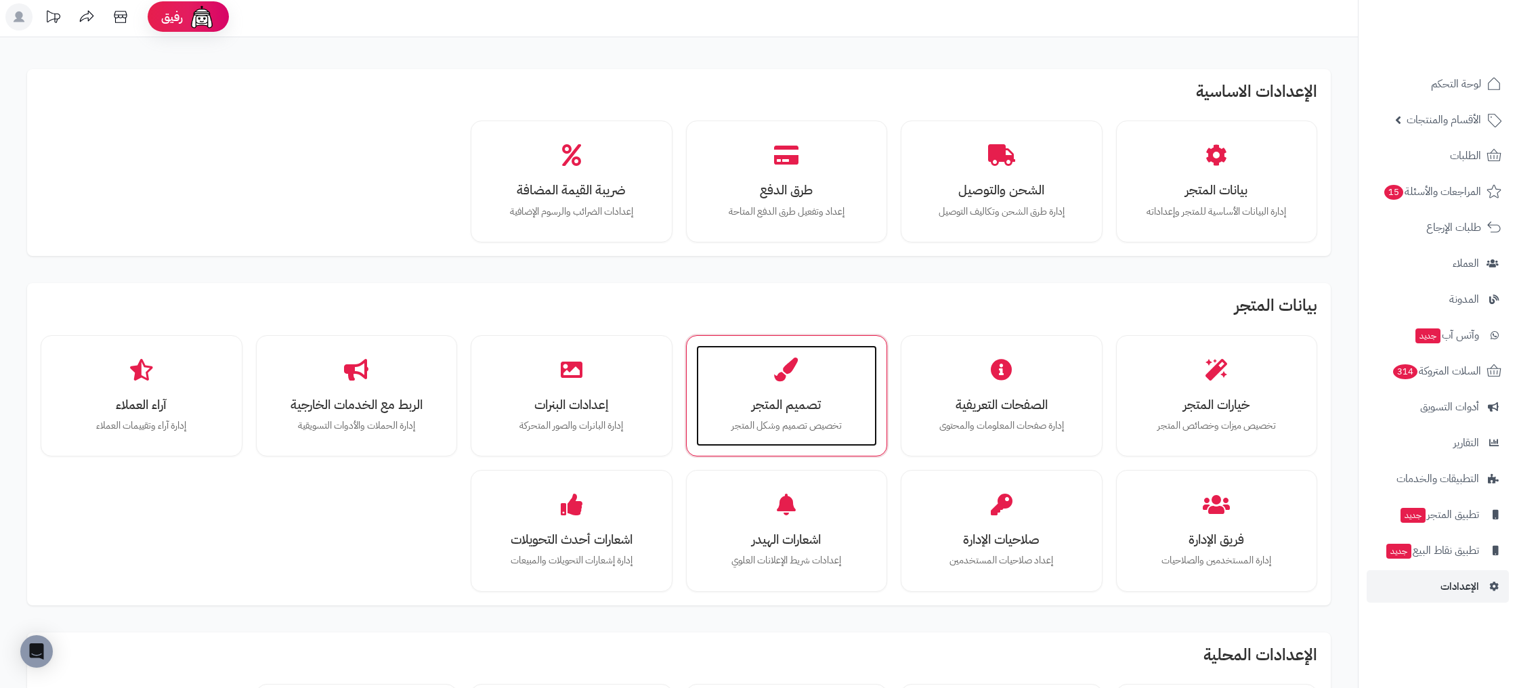
click at [801, 375] on div "تصميم المتجر تخصيص تصميم وشكل المتجر" at bounding box center [786, 396] width 181 height 102
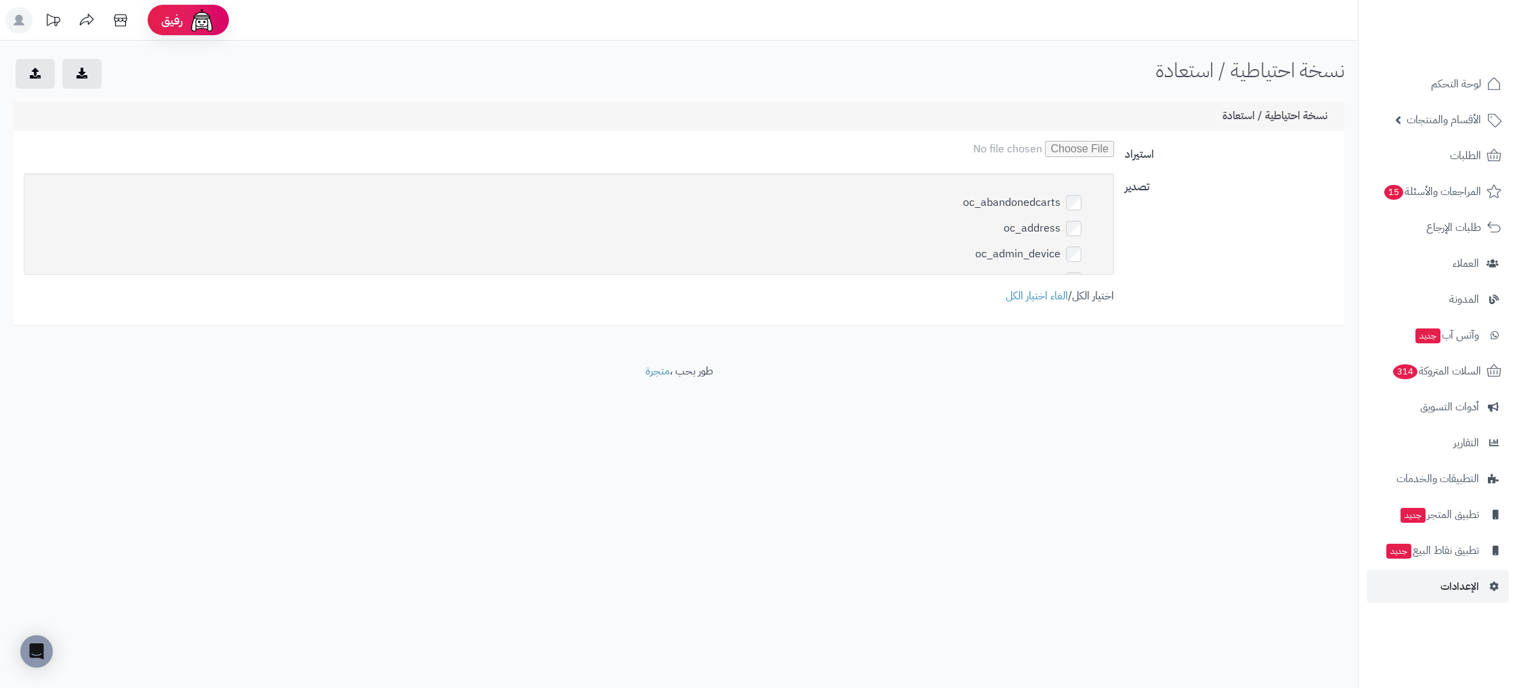
drag, startPoint x: 1100, startPoint y: 297, endPoint x: 1075, endPoint y: 295, distance: 25.1
click at [1100, 297] on link "اختيار الكل" at bounding box center [1093, 296] width 42 height 16
click at [1033, 297] on link "الغاء اختيار الكل" at bounding box center [1037, 296] width 62 height 16
click at [87, 73] on icon "submit" at bounding box center [82, 72] width 11 height 11
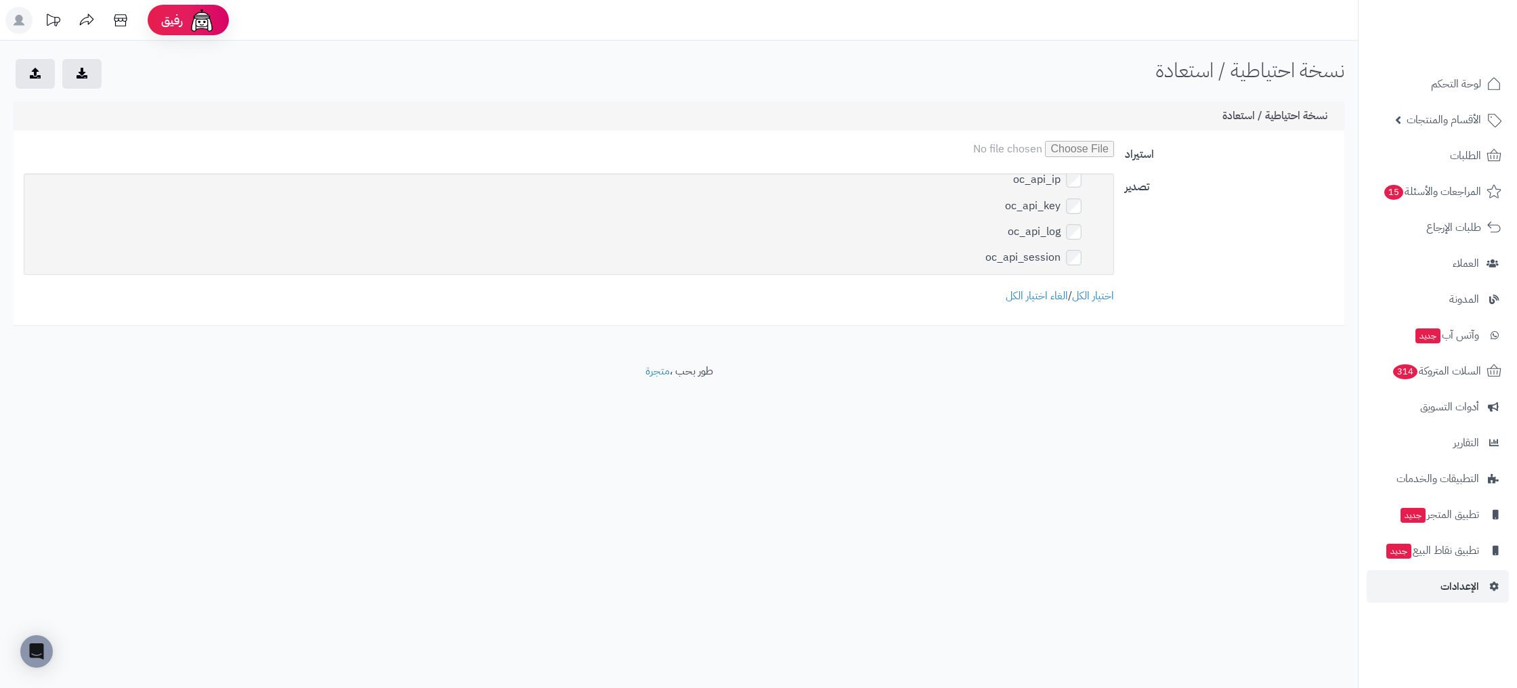
scroll to position [0, 0]
click at [1039, 299] on link "الغاء اختيار الكل" at bounding box center [1037, 296] width 62 height 16
click at [1023, 299] on link "الغاء اختيار الكل" at bounding box center [1037, 296] width 62 height 16
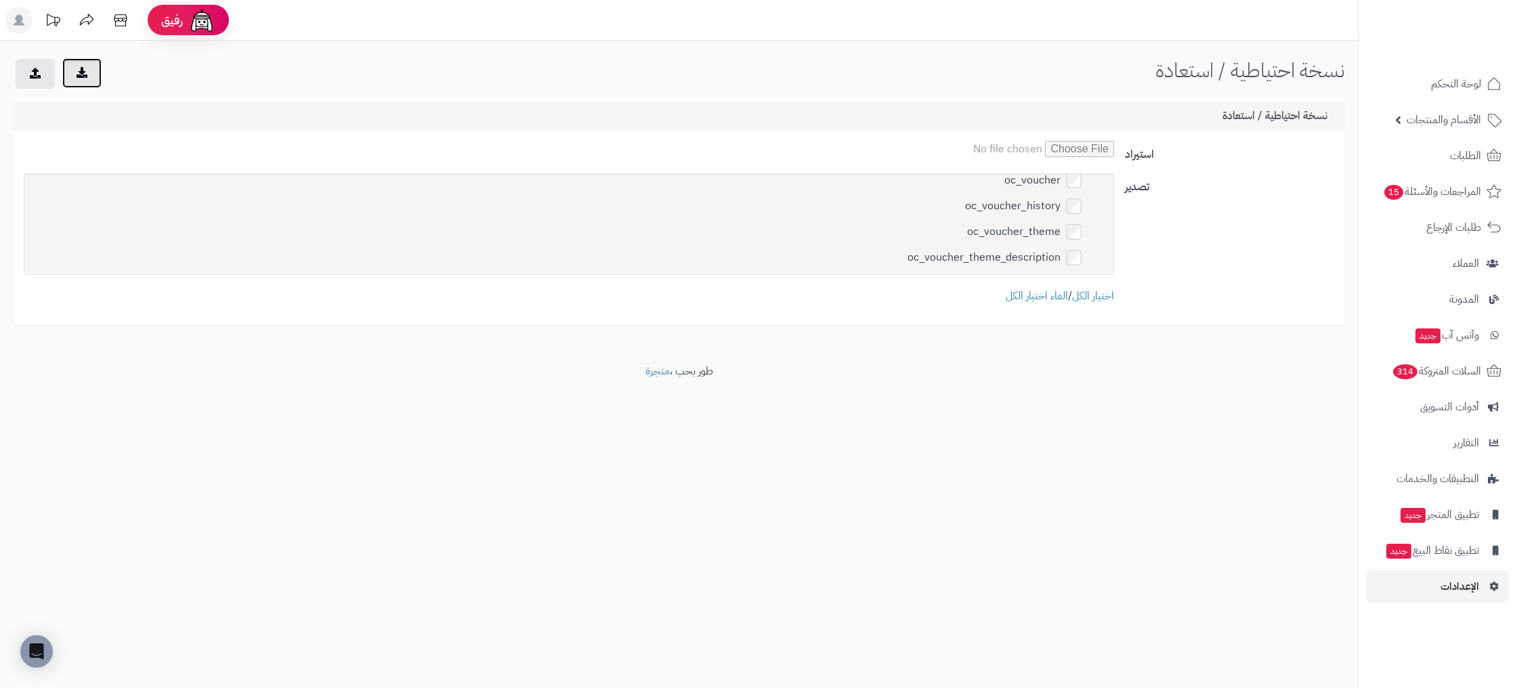
click at [83, 80] on button "submit" at bounding box center [81, 73] width 39 height 30
click at [1292, 116] on h3 "نسخة احتياطية / استعادة" at bounding box center [1278, 116] width 112 height 12
click at [1291, 116] on h3 "نسخة احتياطية / استعادة" at bounding box center [1278, 116] width 112 height 12
click at [993, 151] on input "استيراد" at bounding box center [999, 149] width 230 height 16
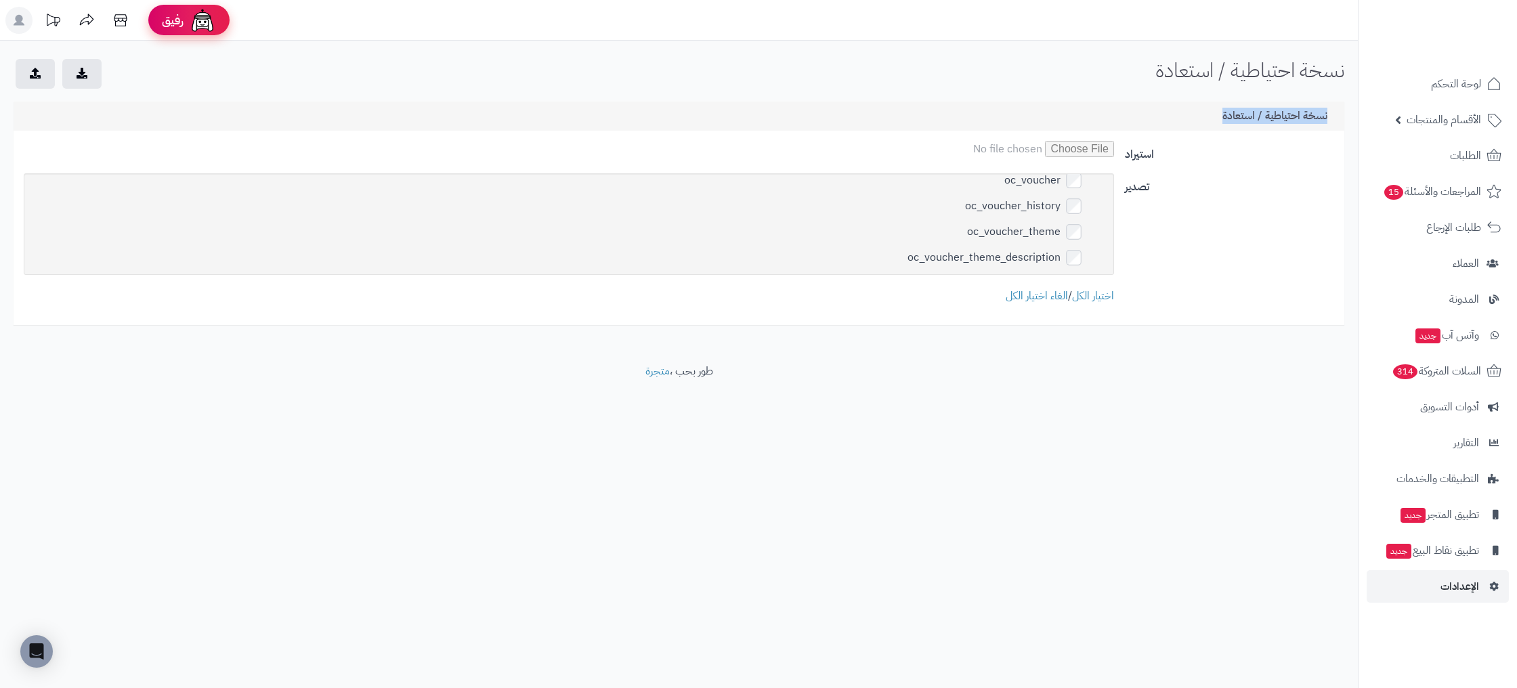
click at [192, 29] on img at bounding box center [202, 20] width 27 height 27
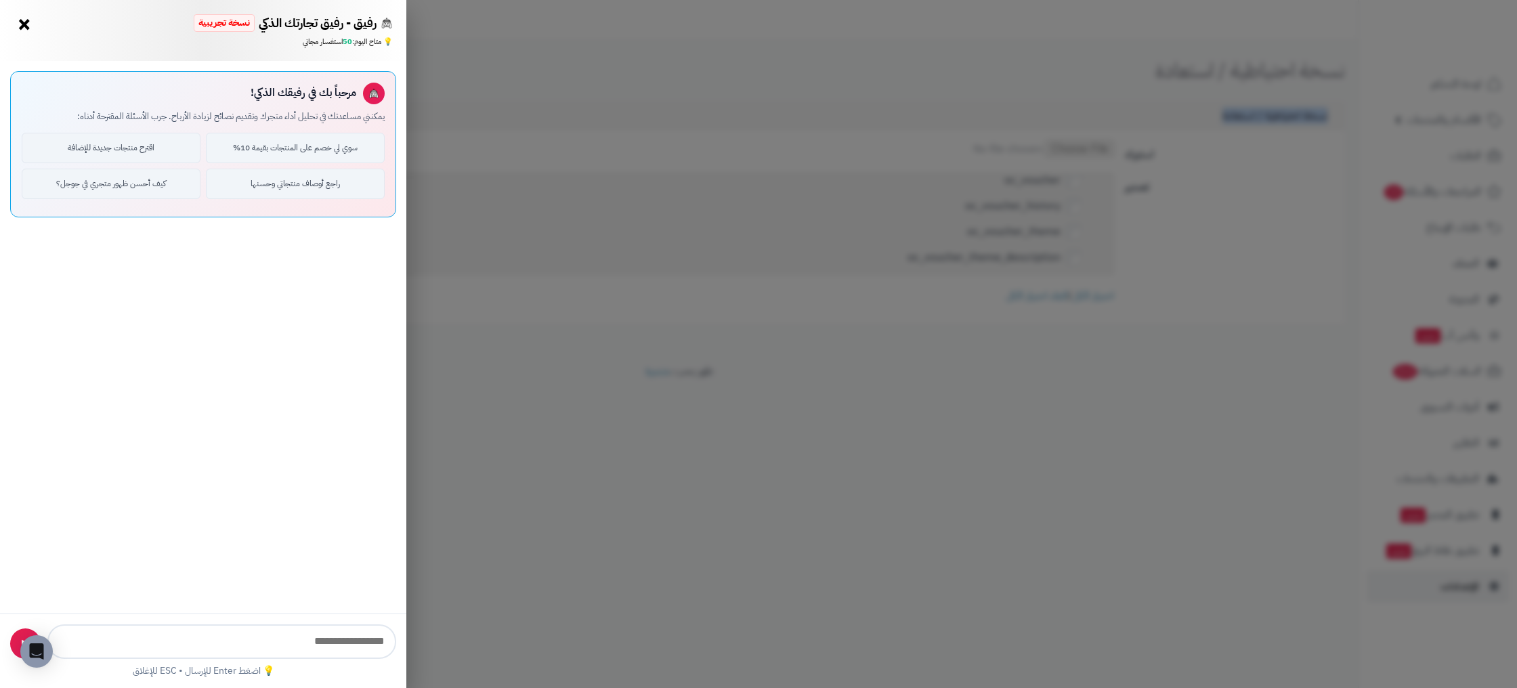
click at [25, 25] on button "×" at bounding box center [25, 25] width 22 height 22
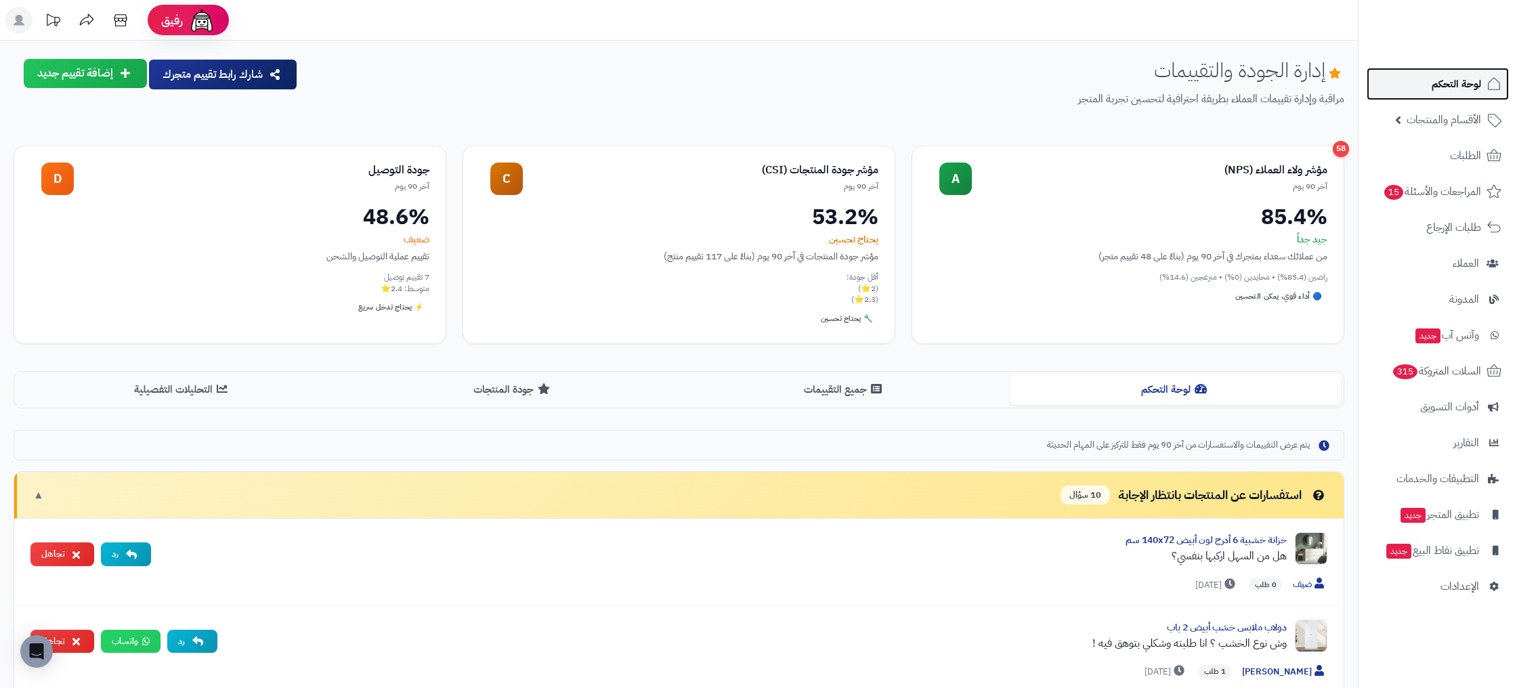
click at [1452, 83] on span "لوحة التحكم" at bounding box center [1455, 83] width 49 height 19
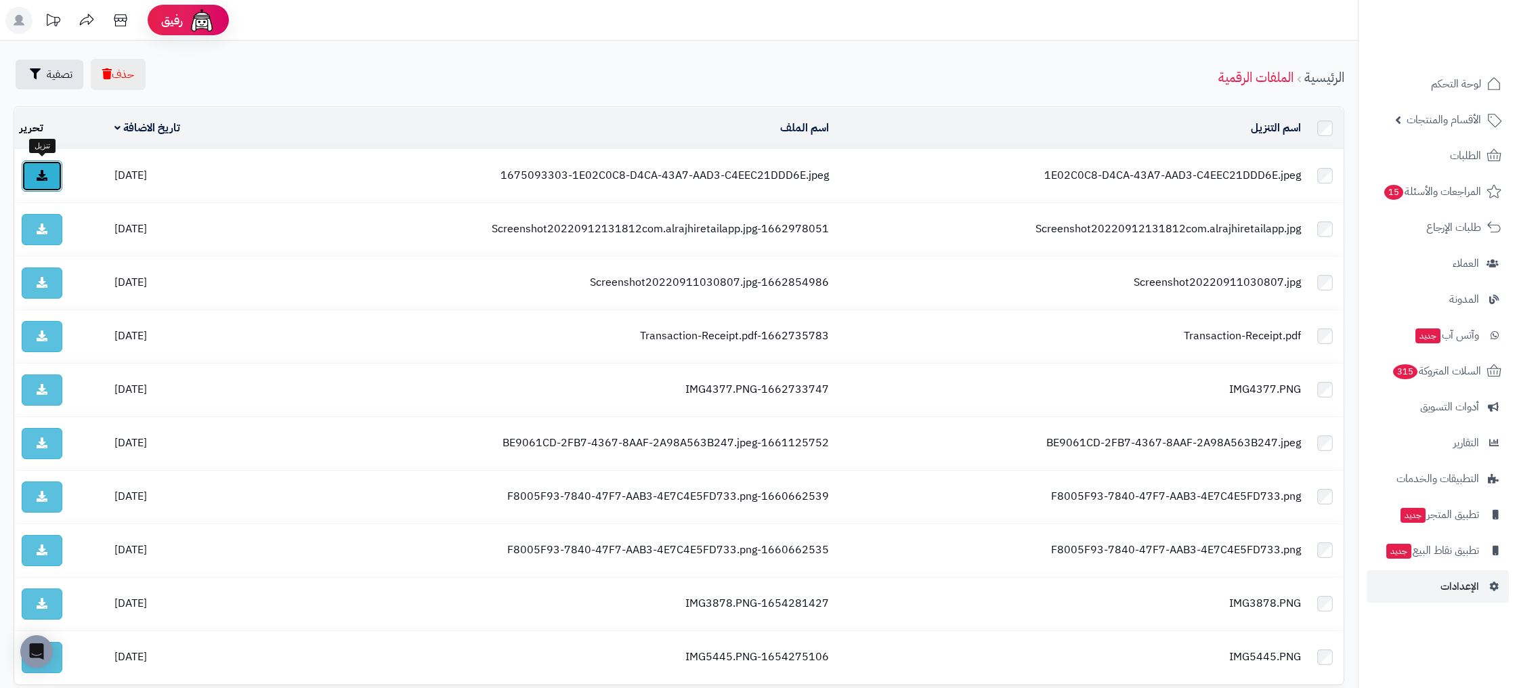
click at [38, 180] on link at bounding box center [42, 175] width 41 height 31
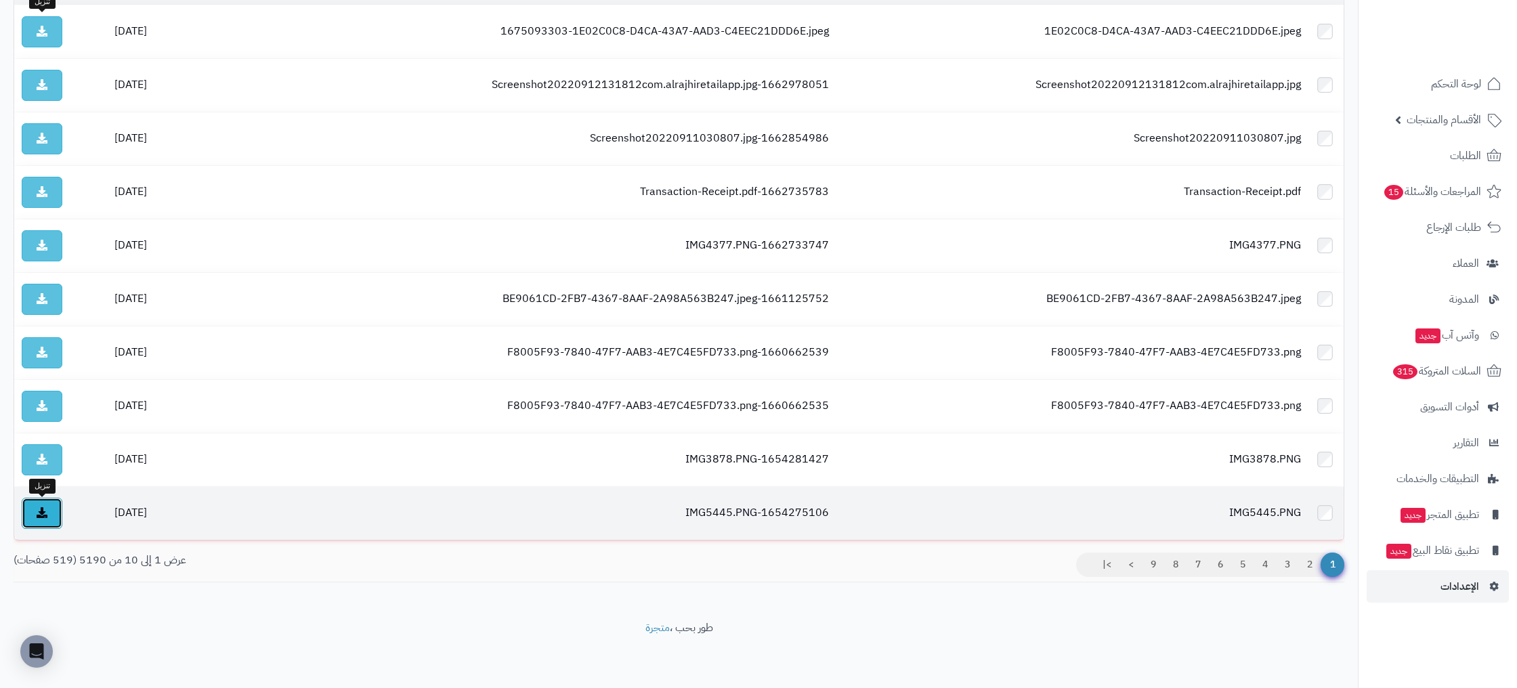
click at [47, 519] on link at bounding box center [42, 513] width 41 height 31
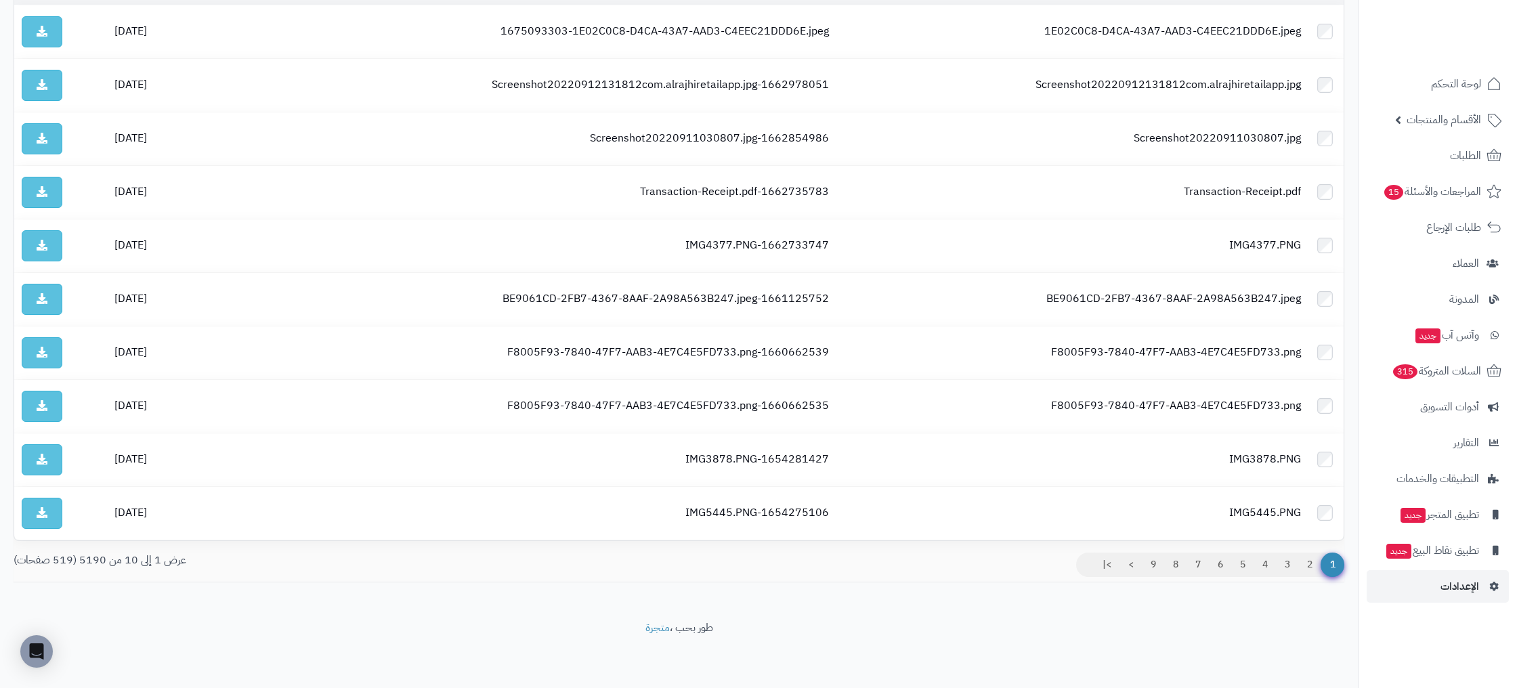
scroll to position [0, 0]
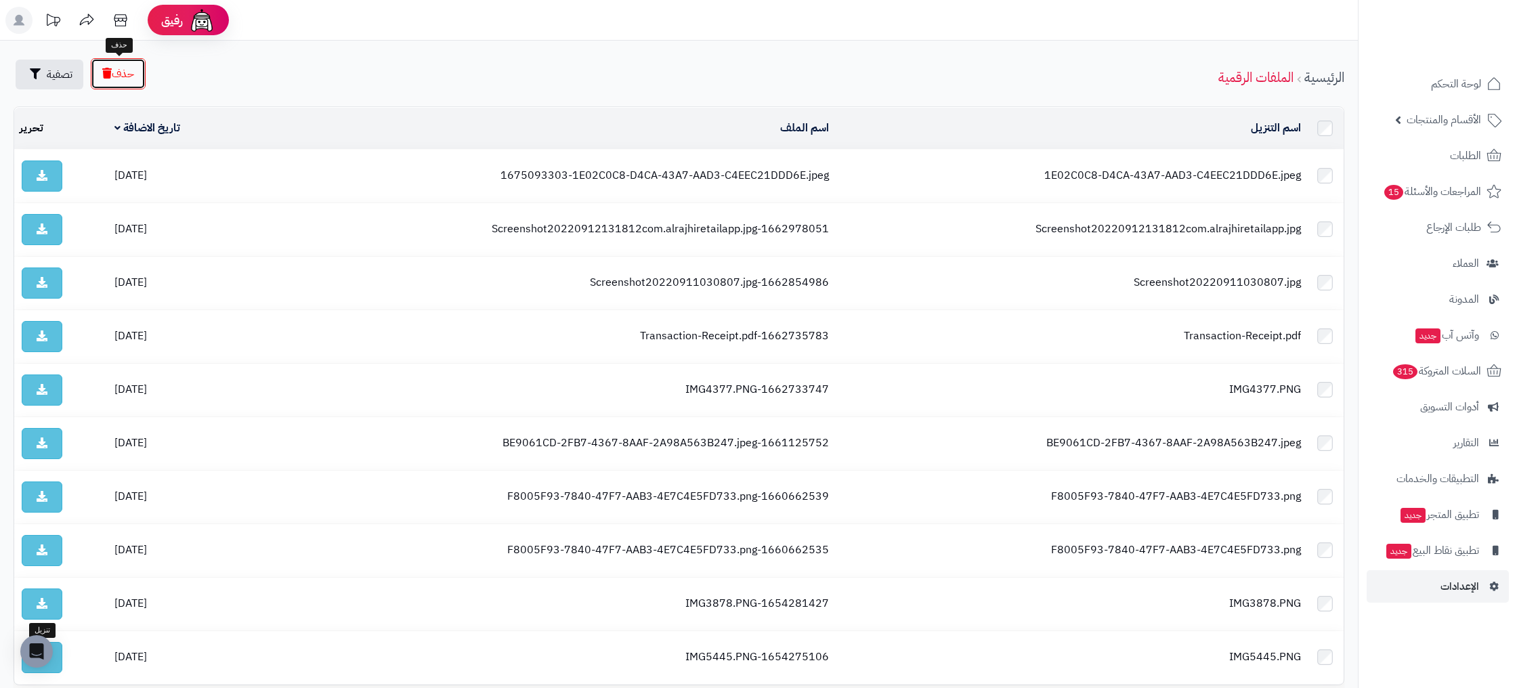
click at [129, 76] on button "حذف" at bounding box center [118, 73] width 55 height 31
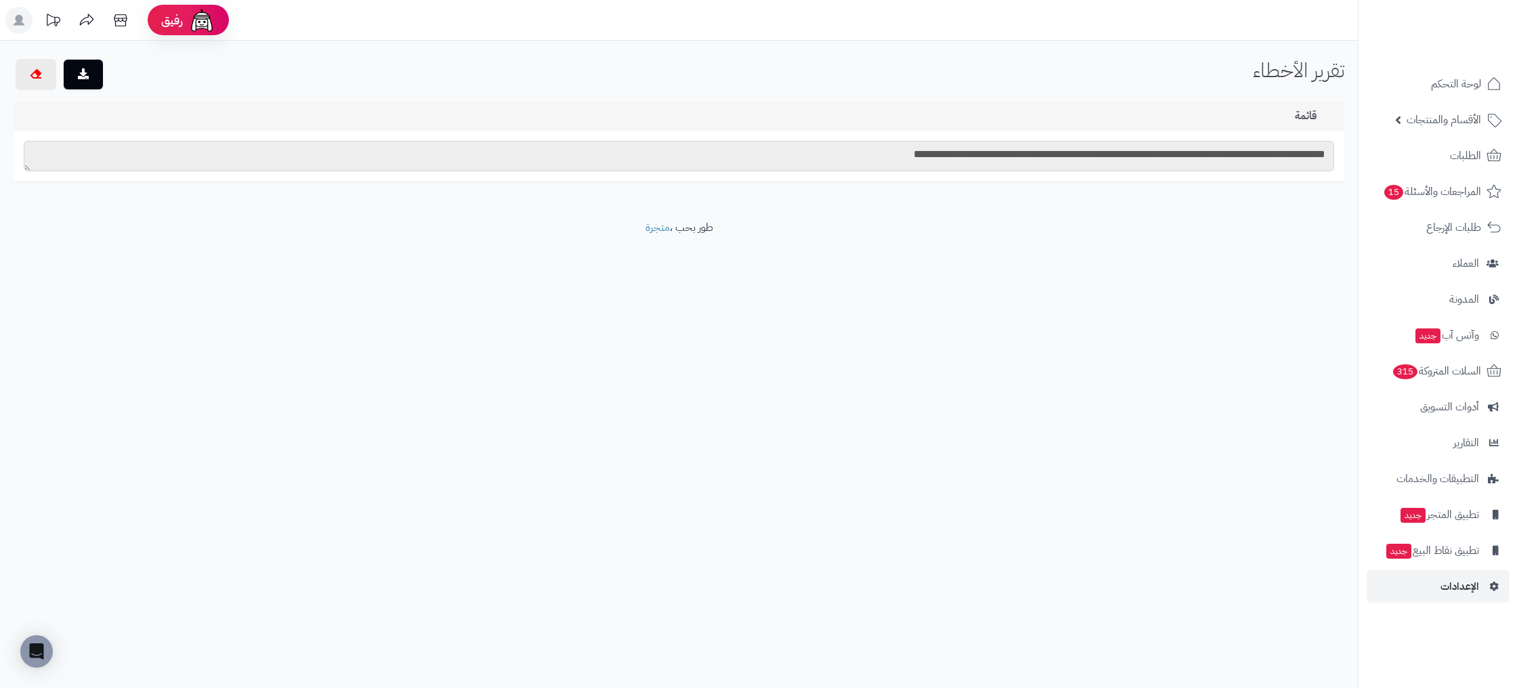
drag, startPoint x: 940, startPoint y: 158, endPoint x: 920, endPoint y: 164, distance: 20.6
click at [939, 158] on textarea "**********" at bounding box center [679, 156] width 1310 height 30
drag, startPoint x: 794, startPoint y: 146, endPoint x: 988, endPoint y: 154, distance: 194.5
click at [988, 154] on textarea "**********" at bounding box center [679, 156] width 1310 height 30
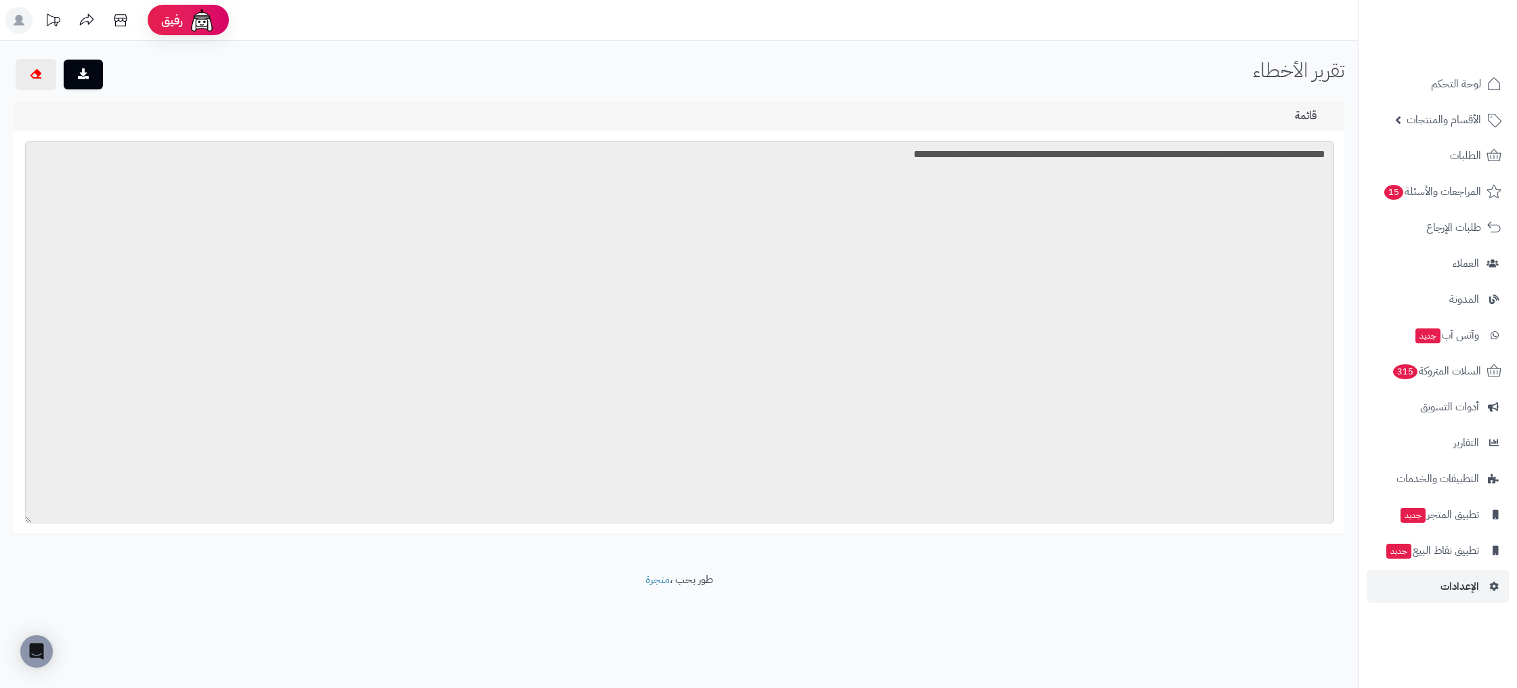
drag, startPoint x: 22, startPoint y: 218, endPoint x: 30, endPoint y: 517, distance: 299.4
click at [29, 517] on textarea "**********" at bounding box center [679, 332] width 1309 height 383
click at [1457, 588] on span "الإعدادات" at bounding box center [1459, 586] width 39 height 19
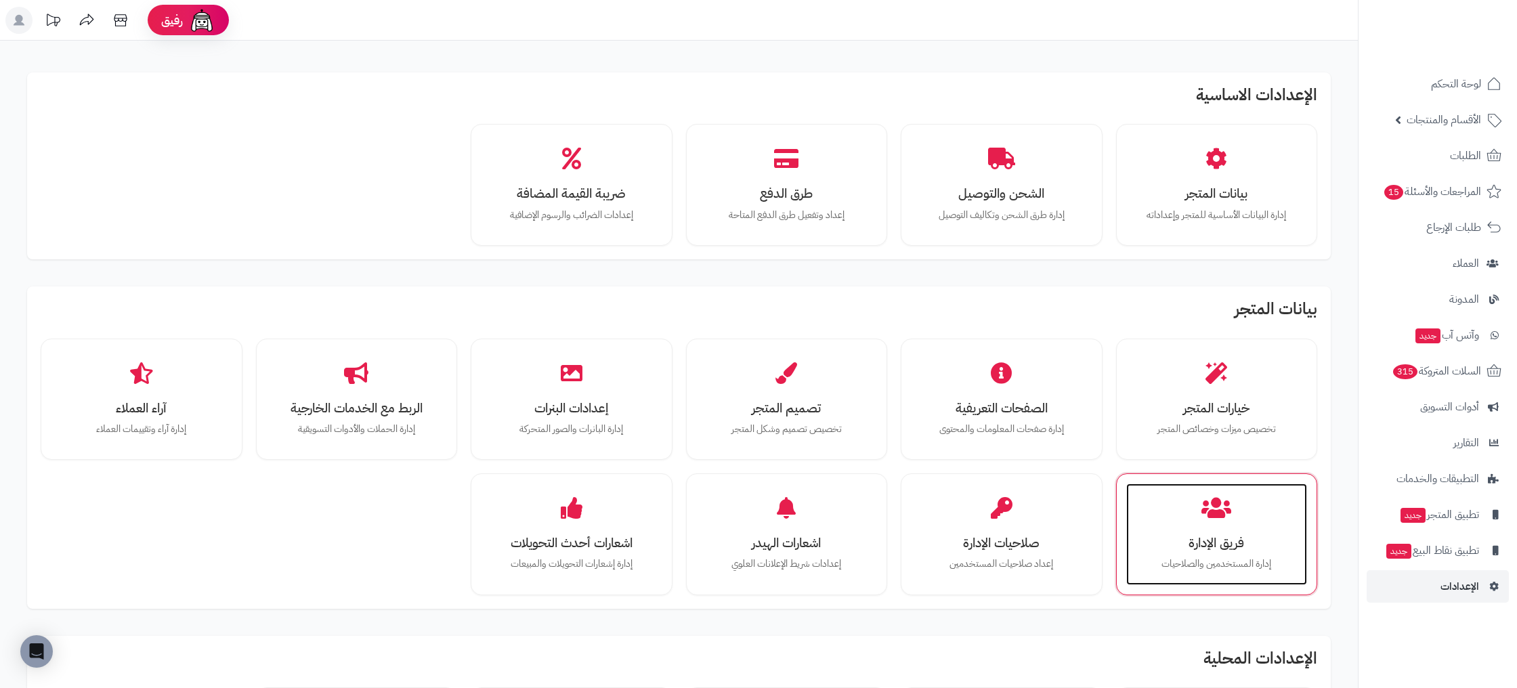
click at [1226, 513] on icon at bounding box center [1216, 508] width 30 height 24
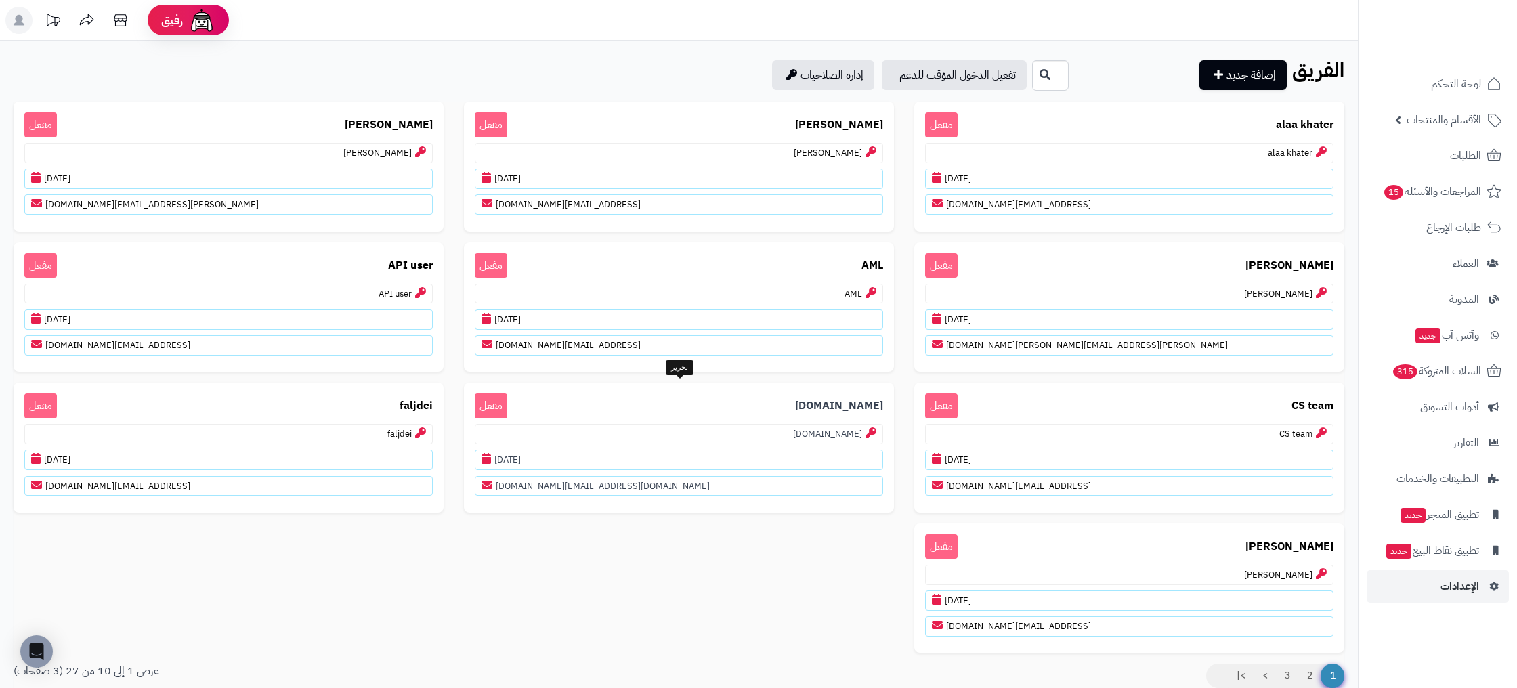
scroll to position [2, 0]
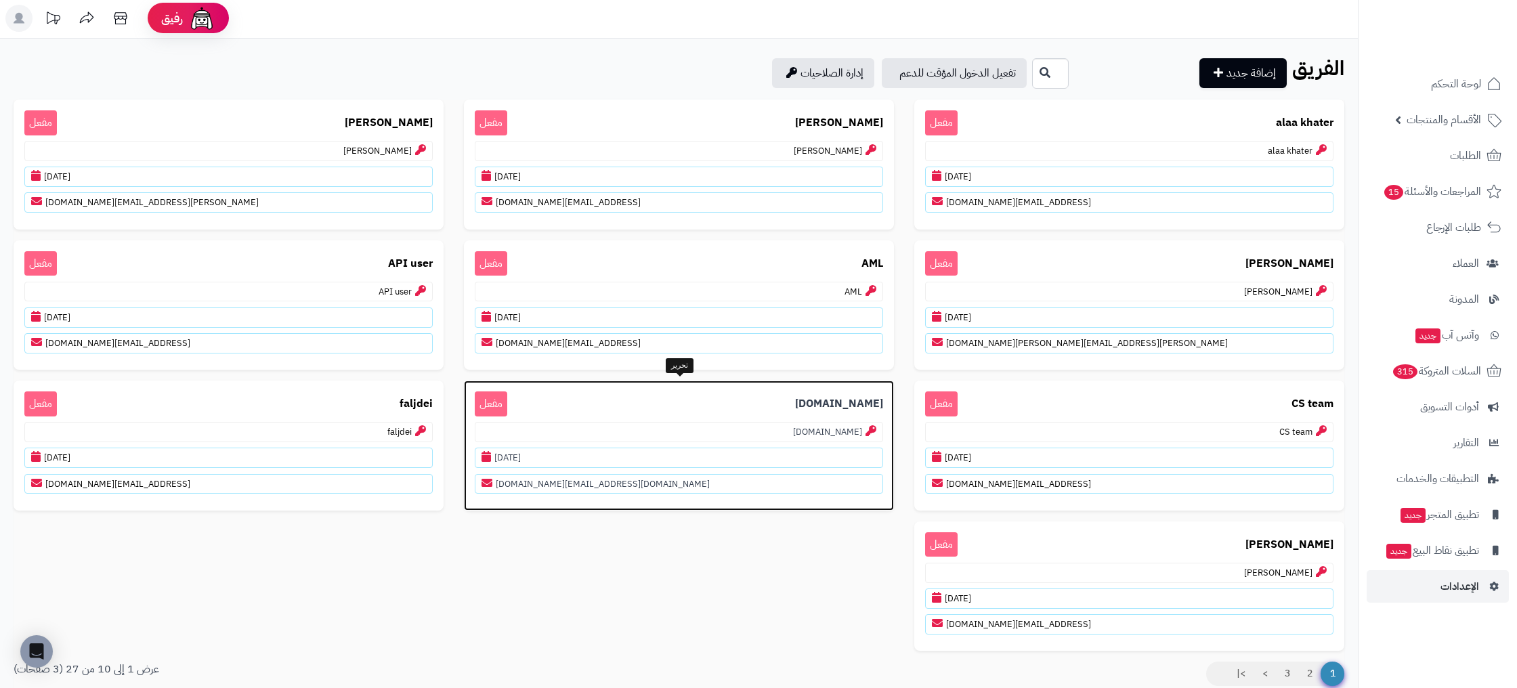
click at [771, 405] on p "[DOMAIN_NAME] مفعل" at bounding box center [679, 403] width 408 height 25
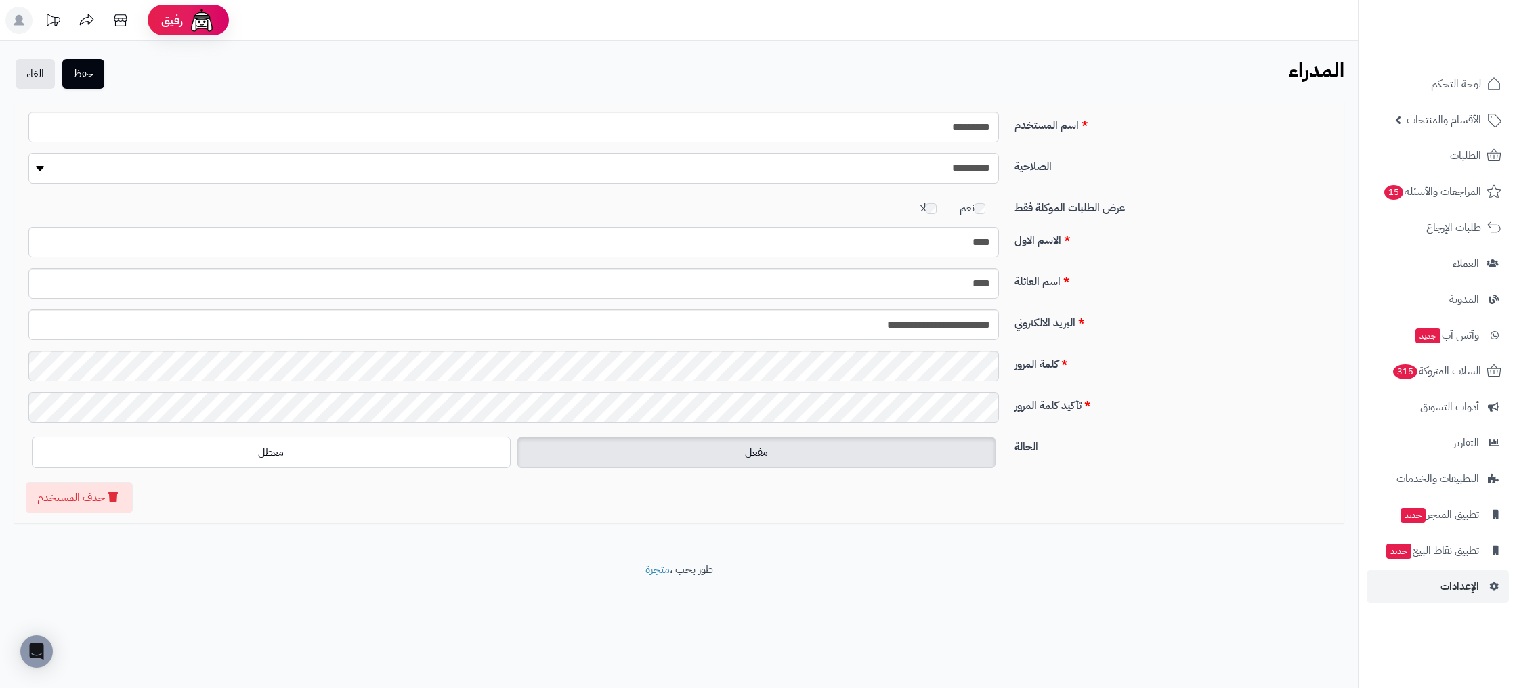
click at [927, 169] on select "**********" at bounding box center [513, 168] width 970 height 30
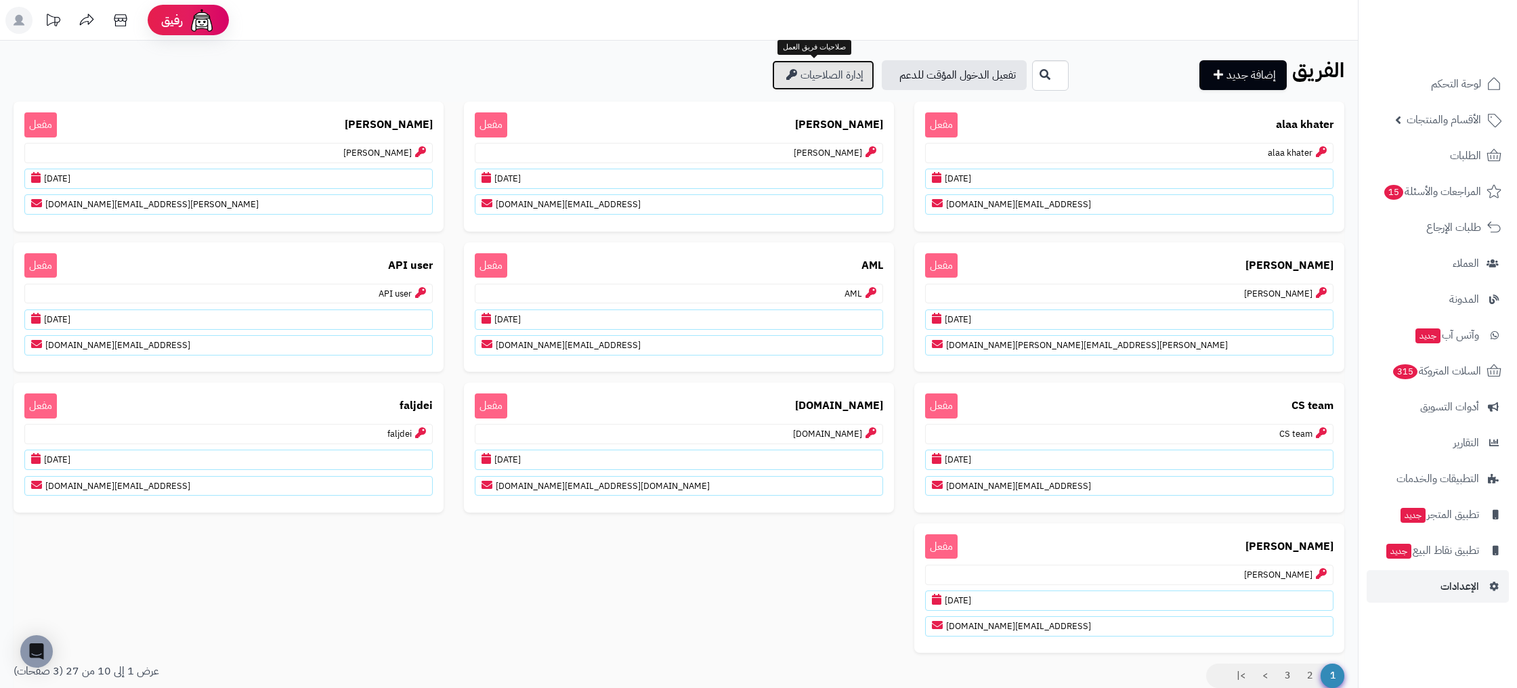
click at [788, 80] on link "إدارة الصلاحيات" at bounding box center [823, 75] width 102 height 30
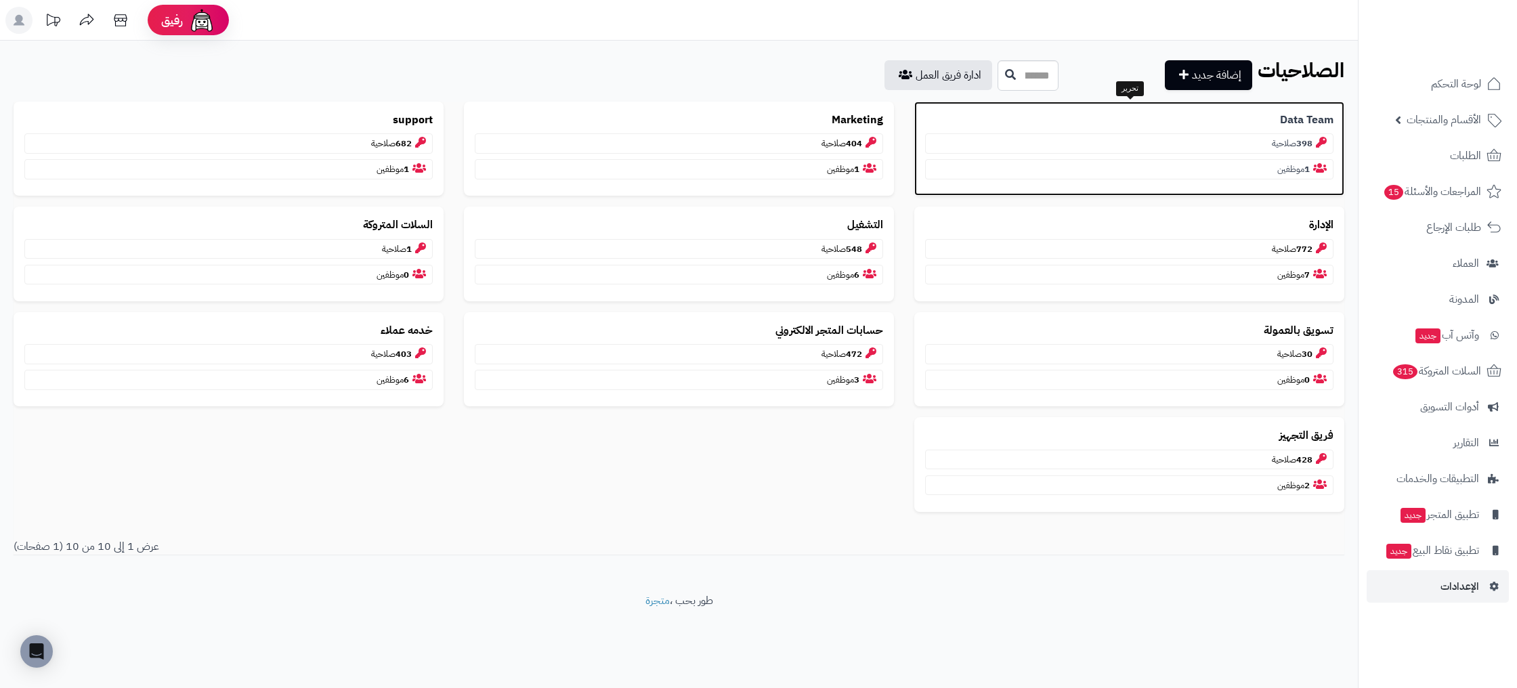
click at [1210, 167] on p "1 موظفين" at bounding box center [1129, 169] width 408 height 20
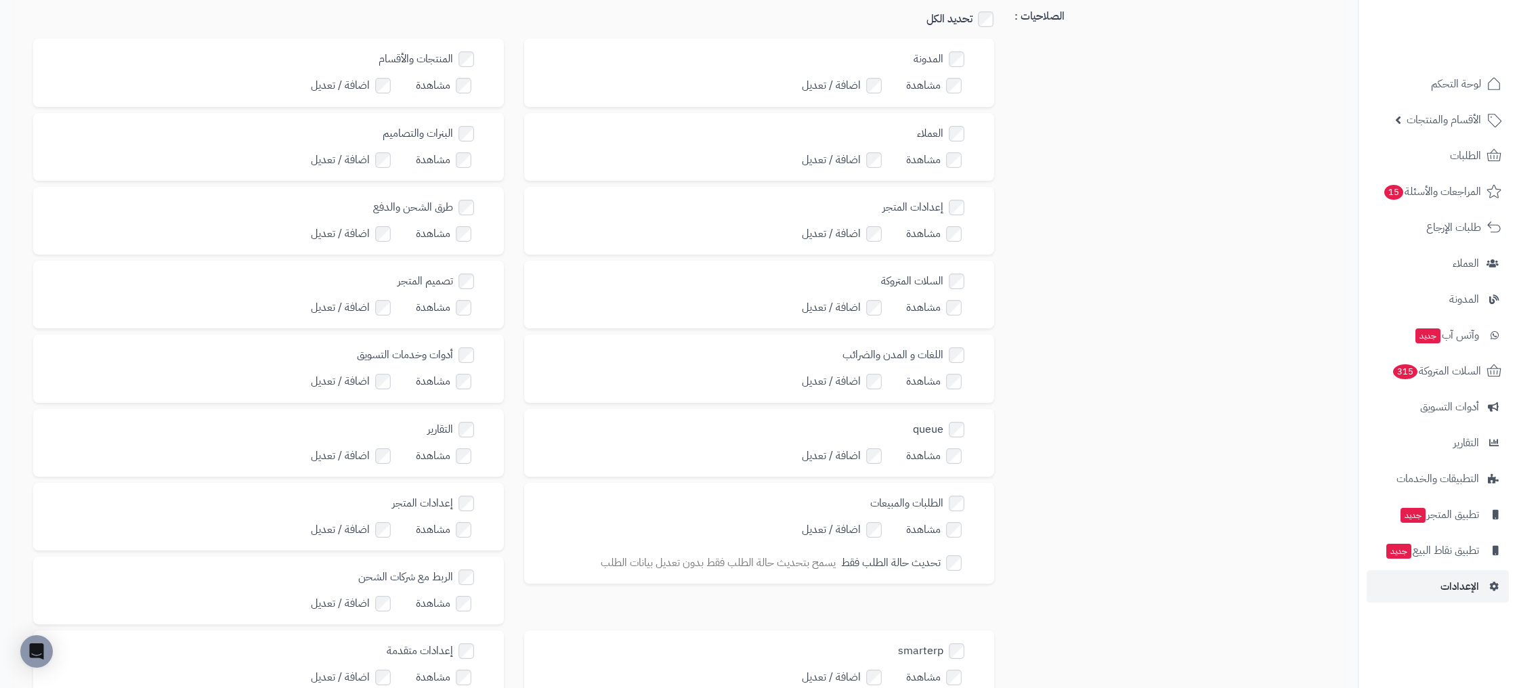
scroll to position [211, 0]
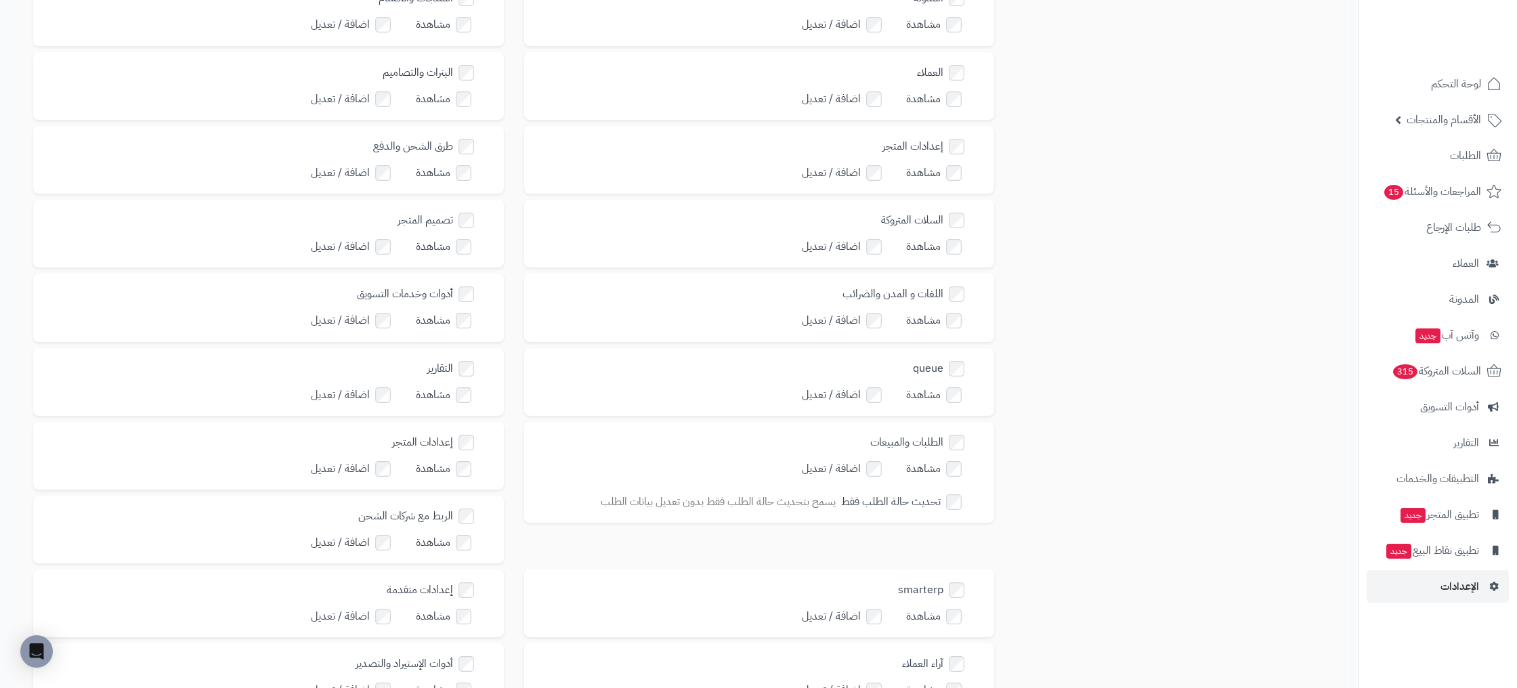
click at [962, 492] on label "تحديث حالة الطلب فقط" at bounding box center [910, 502] width 139 height 20
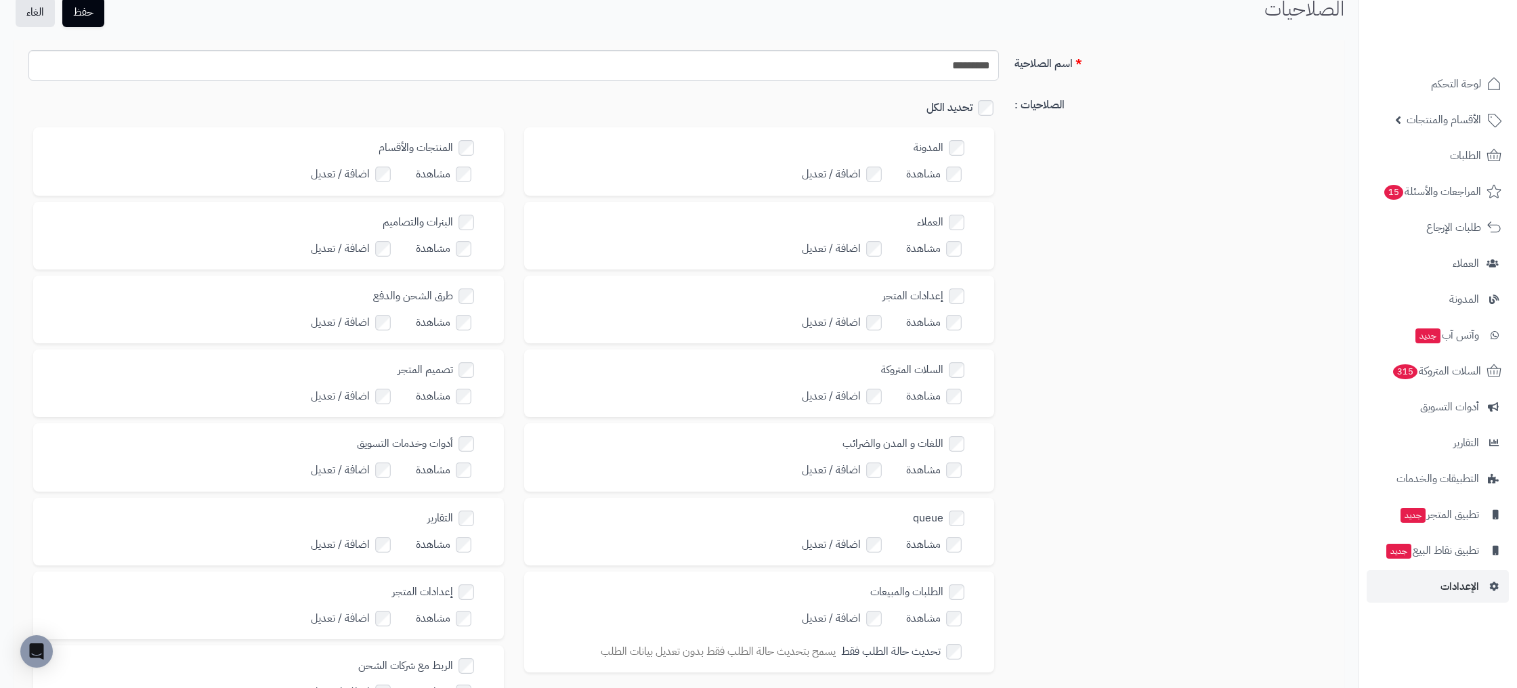
scroll to position [0, 0]
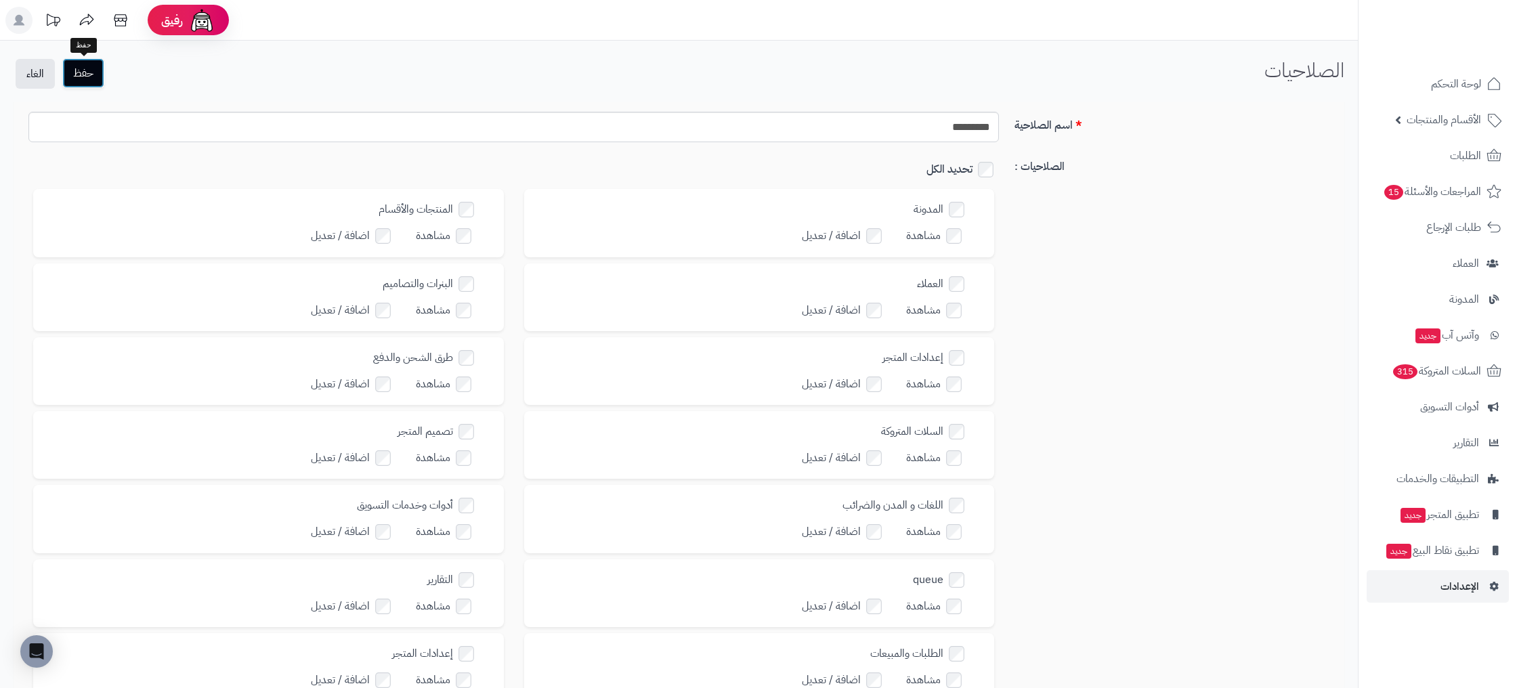
click at [89, 73] on button "حفظ" at bounding box center [83, 73] width 42 height 30
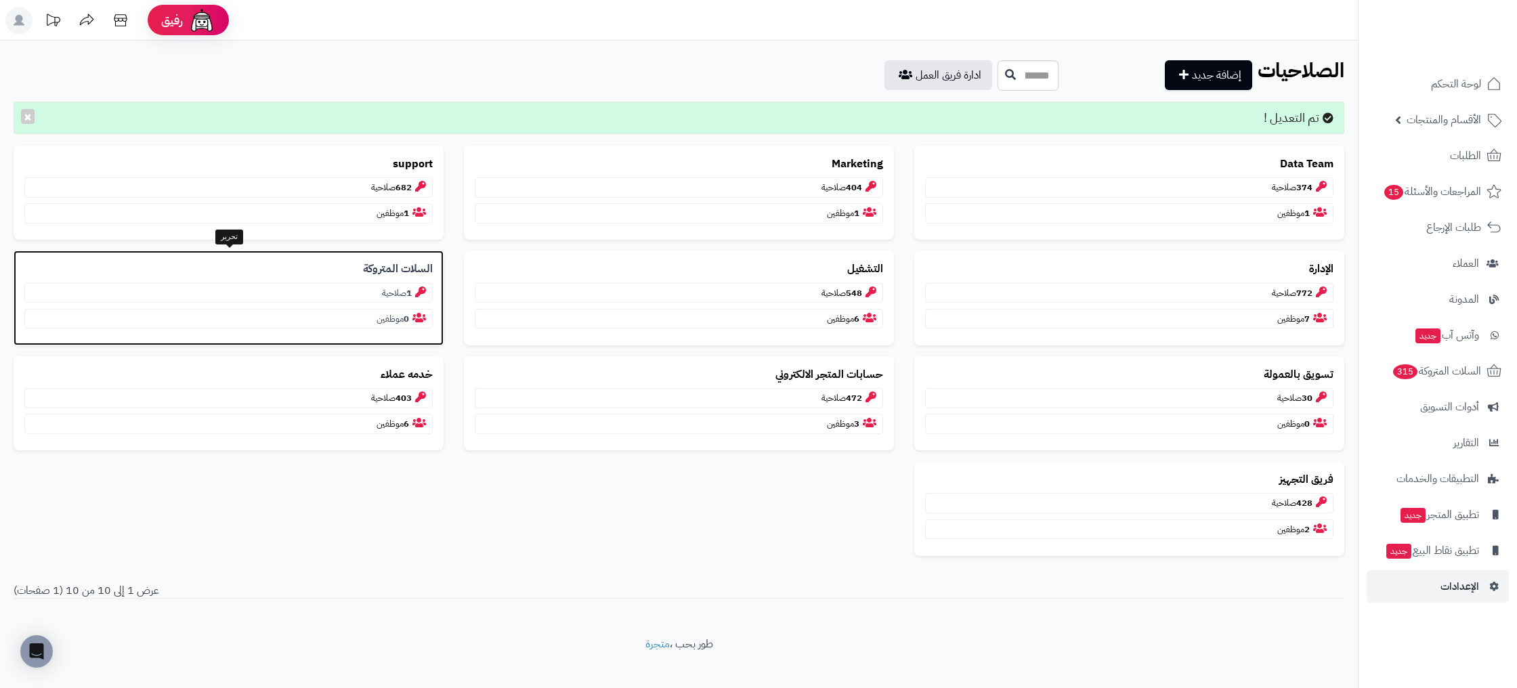
click at [348, 283] on p "1 صلاحية" at bounding box center [228, 293] width 408 height 20
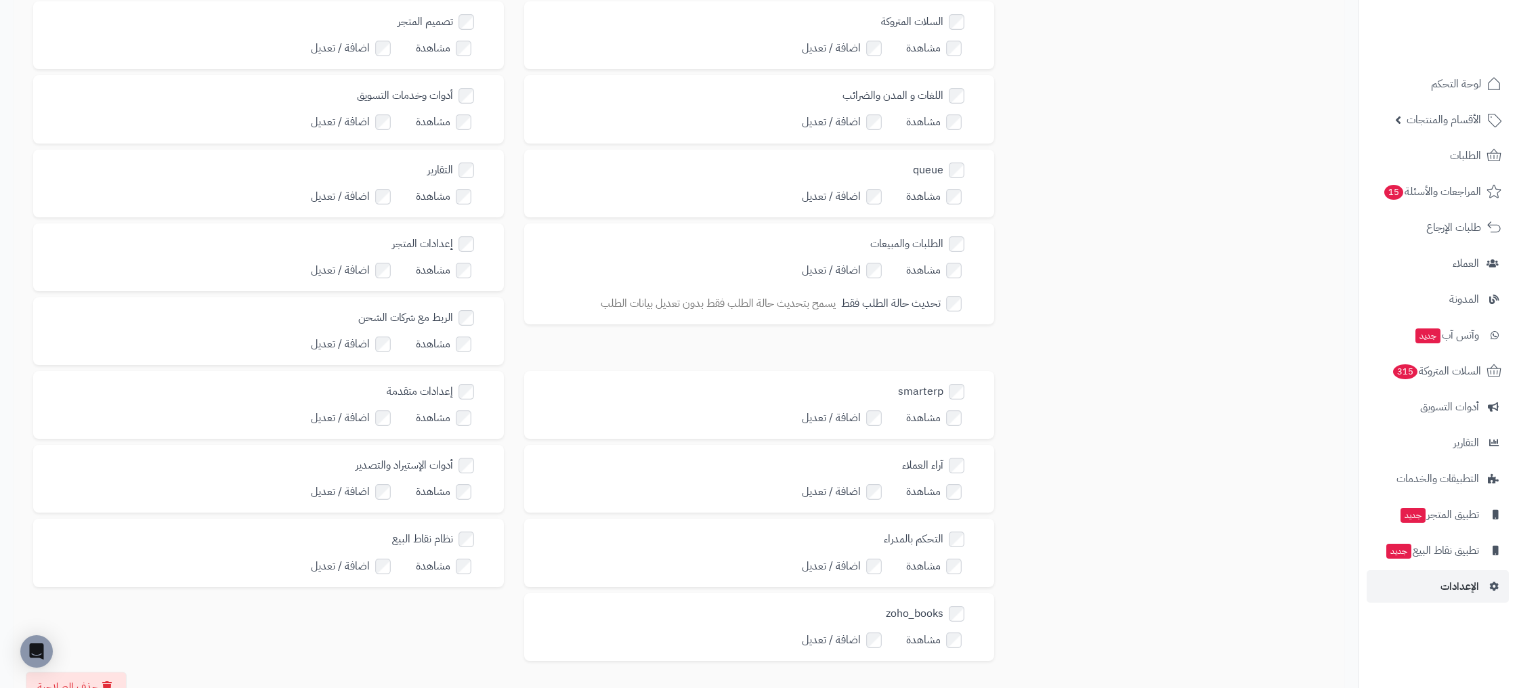
scroll to position [488, 0]
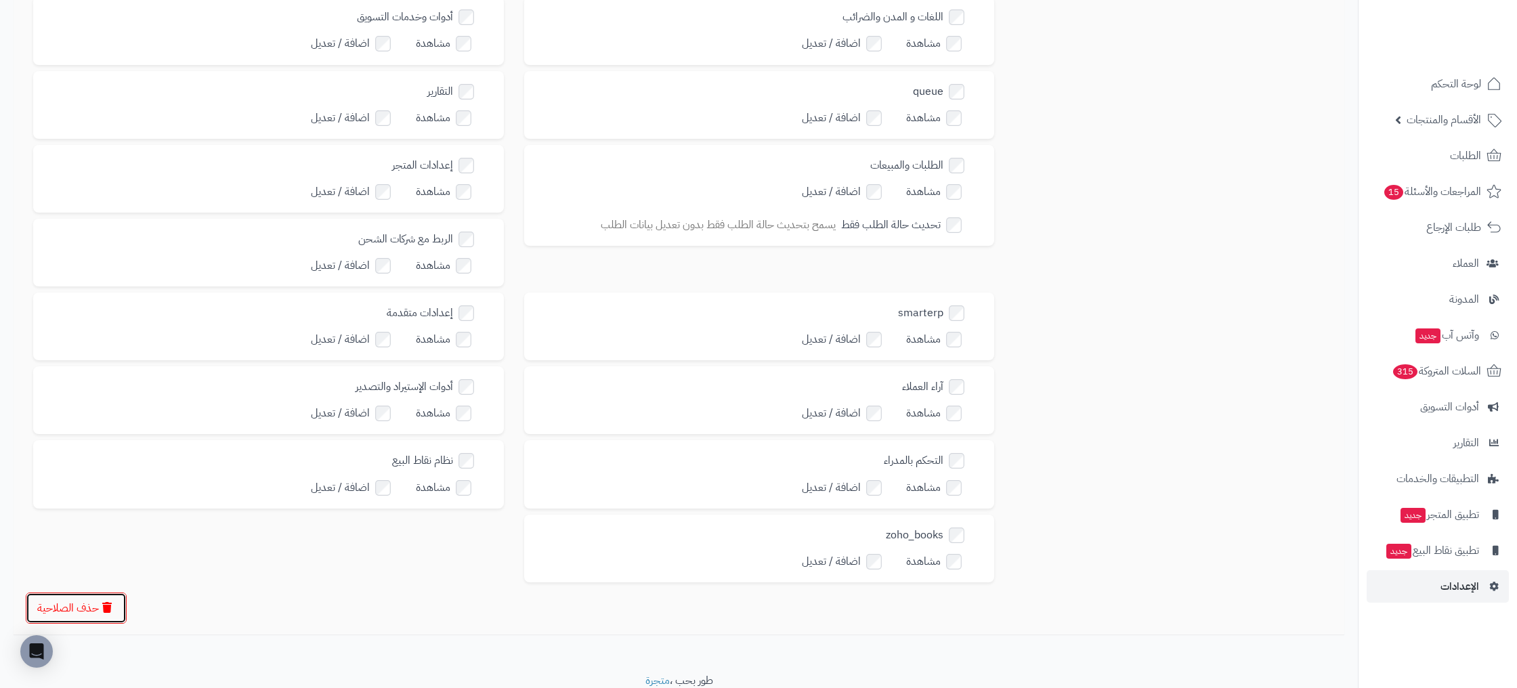
click at [88, 593] on button "حذف الصلاحية" at bounding box center [76, 608] width 101 height 31
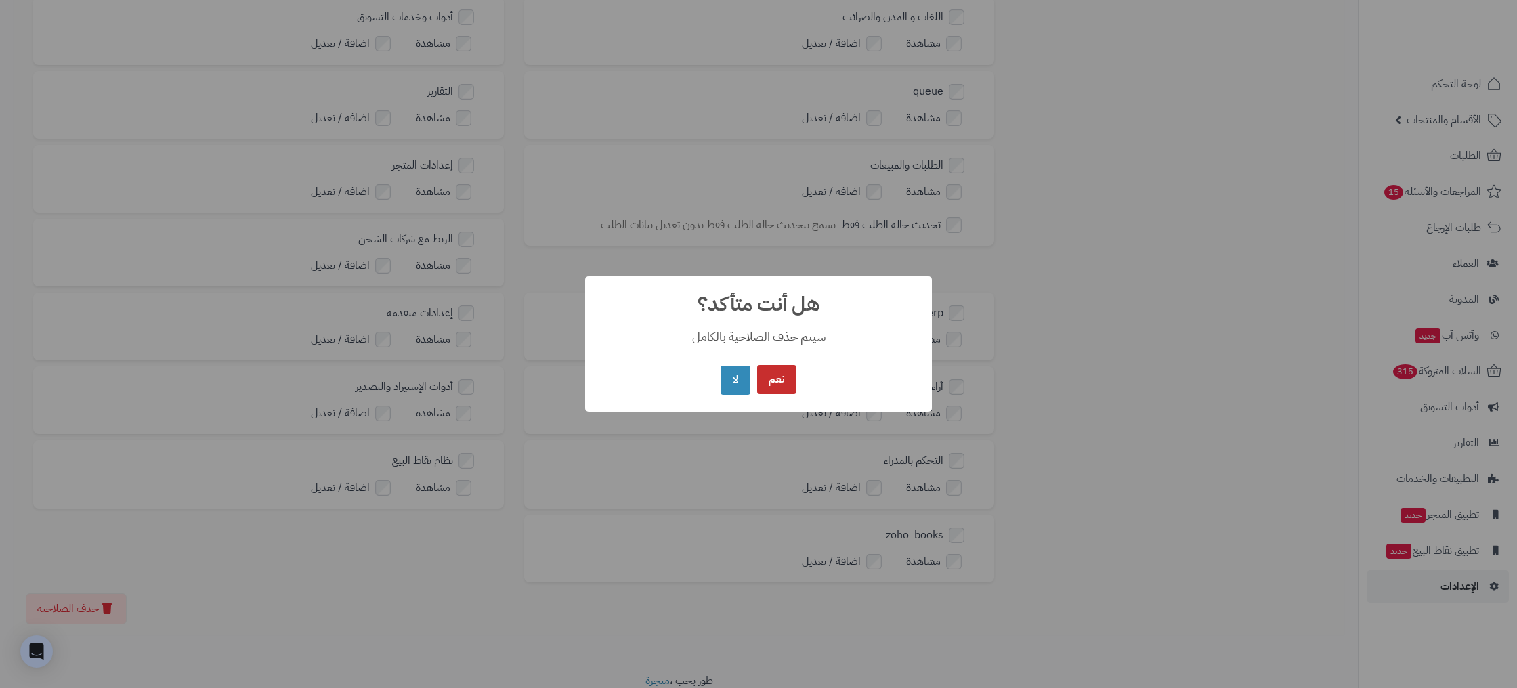
click at [781, 379] on button "نعم" at bounding box center [776, 379] width 39 height 29
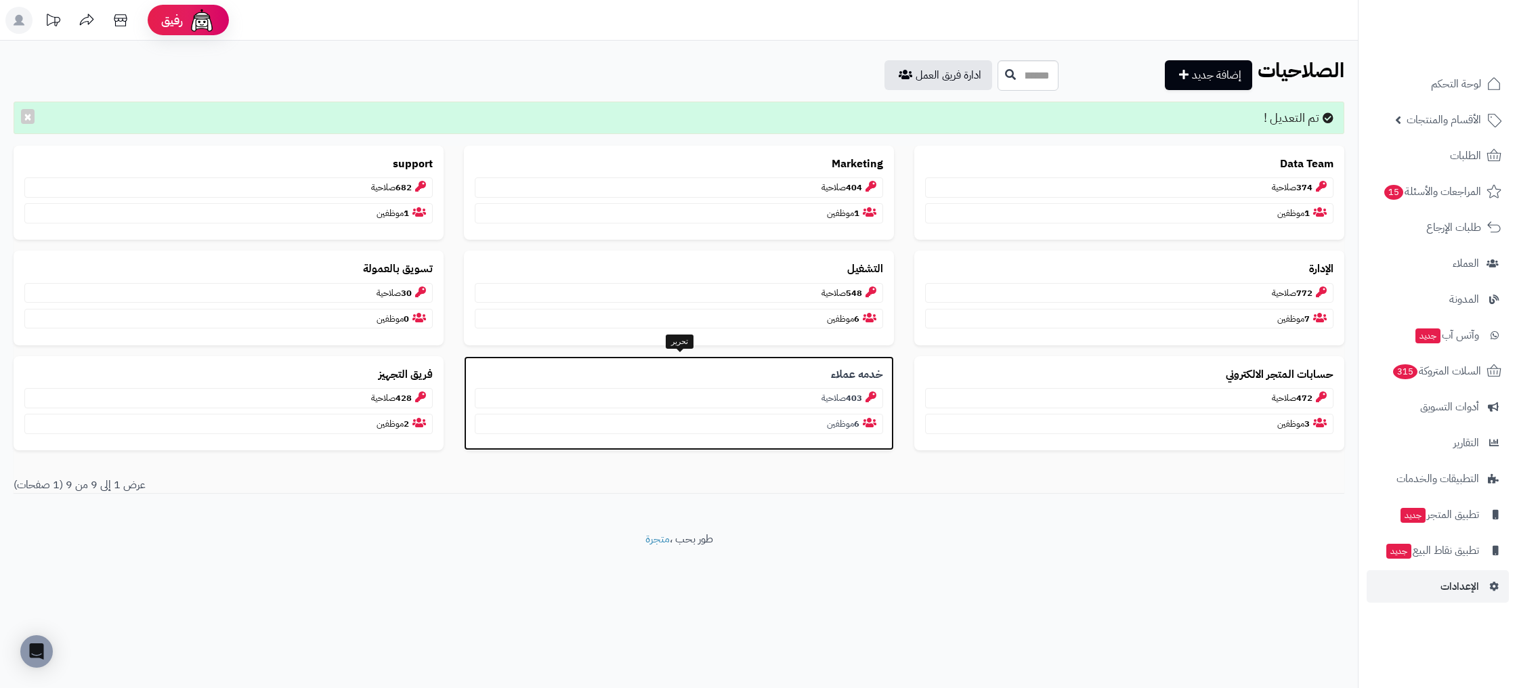
click at [841, 425] on p "6 موظفين" at bounding box center [679, 424] width 408 height 20
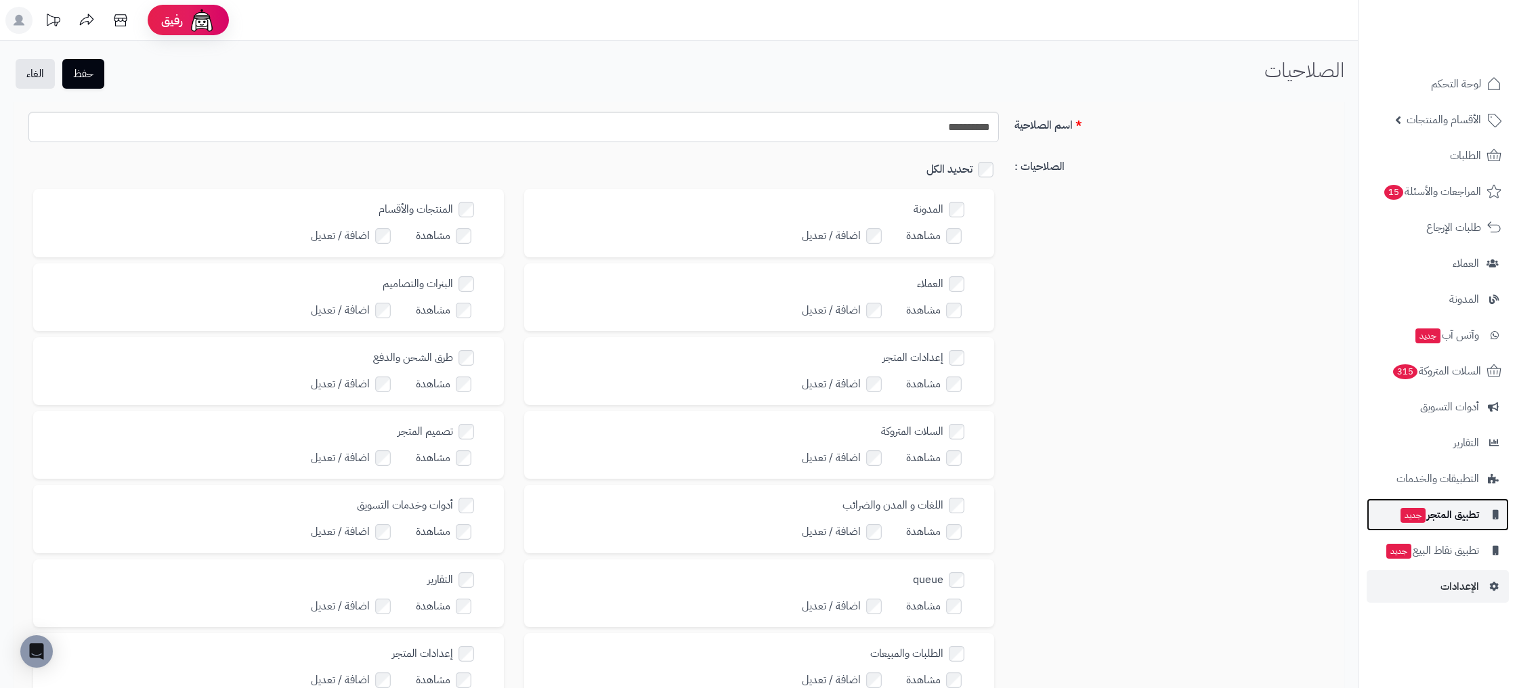
click at [1459, 509] on span "تطبيق المتجر جديد" at bounding box center [1439, 514] width 80 height 19
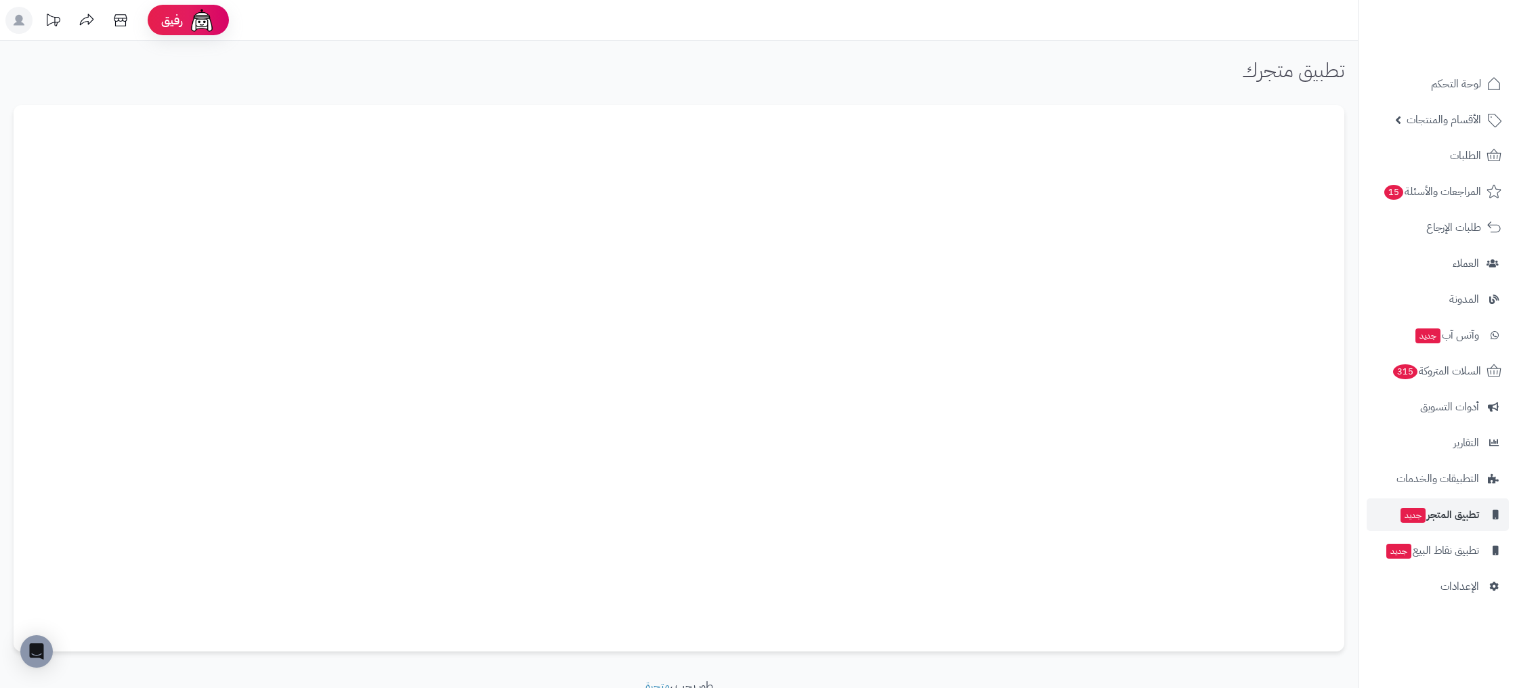
scroll to position [1, 0]
